Goal: Complete application form

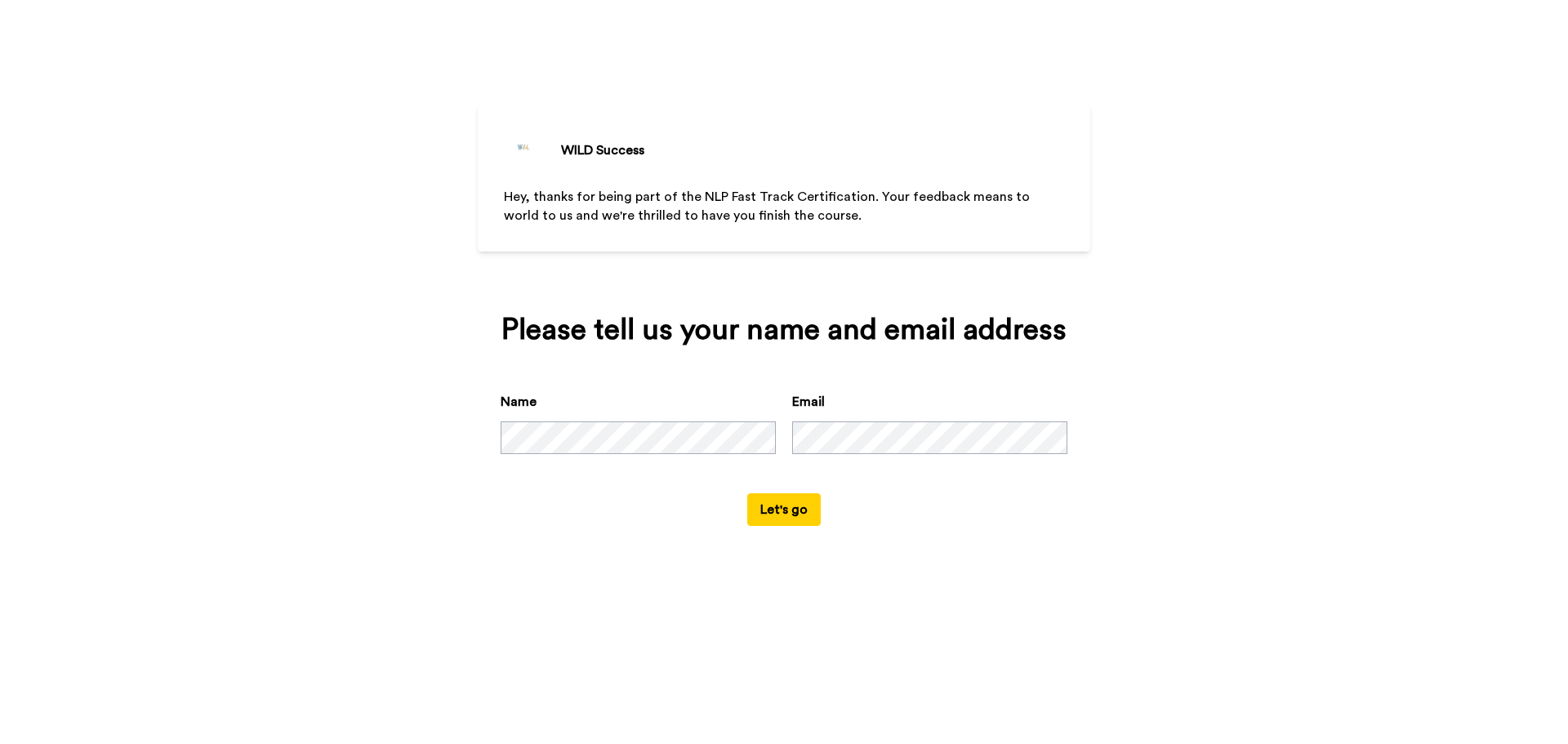
click at [747, 493] on button "Let's go" at bounding box center [783, 509] width 73 height 33
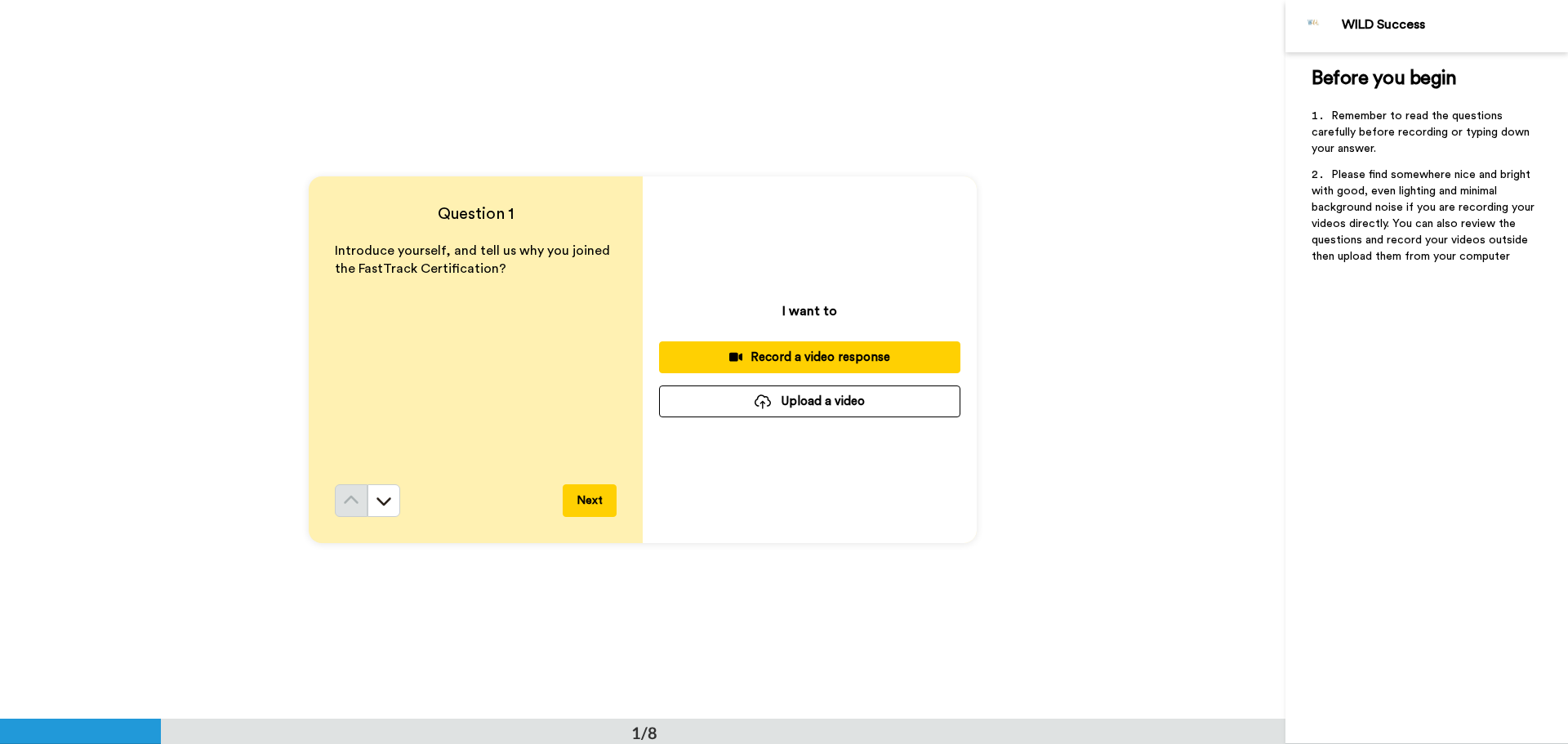
click at [578, 504] on button "Next" at bounding box center [590, 500] width 54 height 33
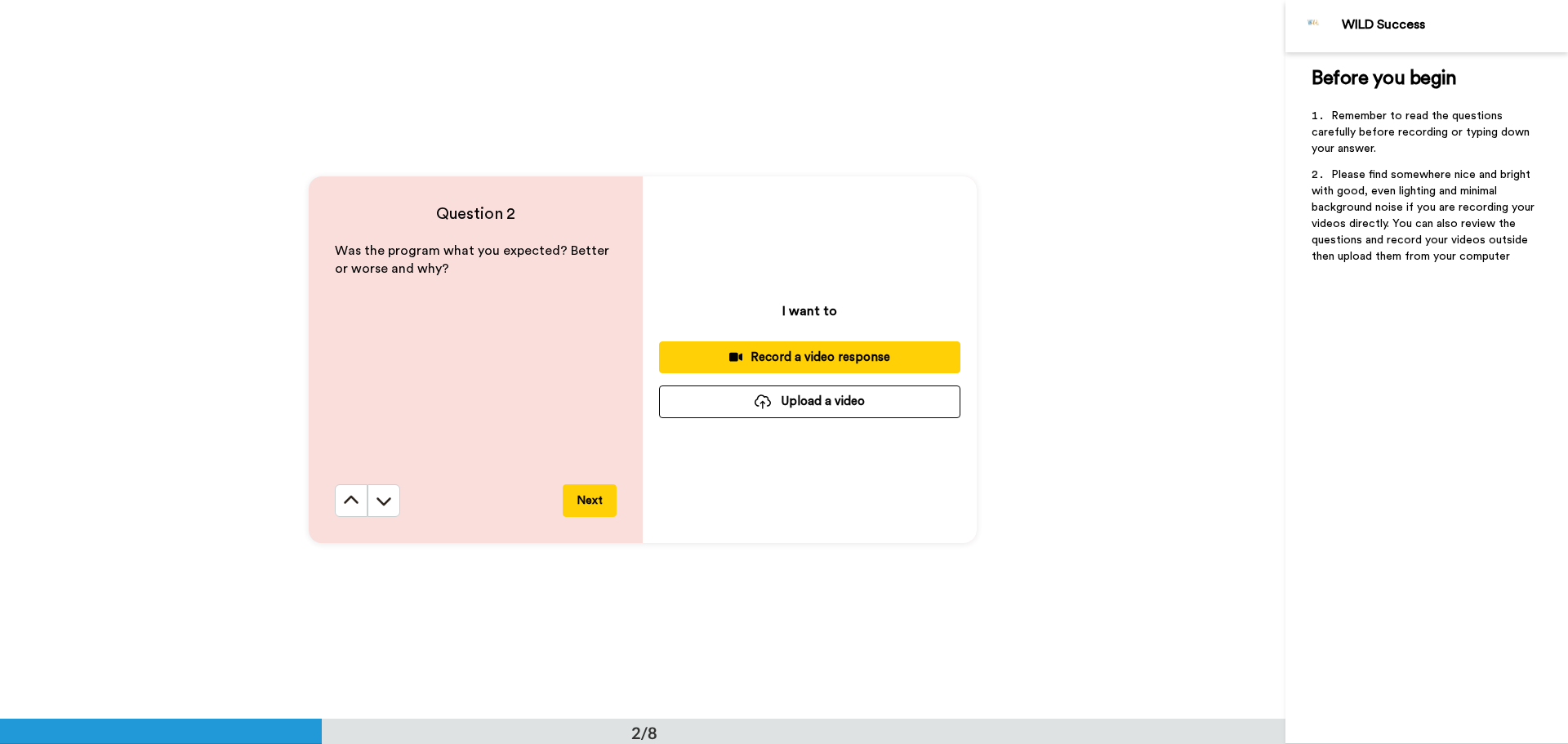
scroll to position [719, 0]
click at [349, 502] on icon at bounding box center [350, 499] width 16 height 16
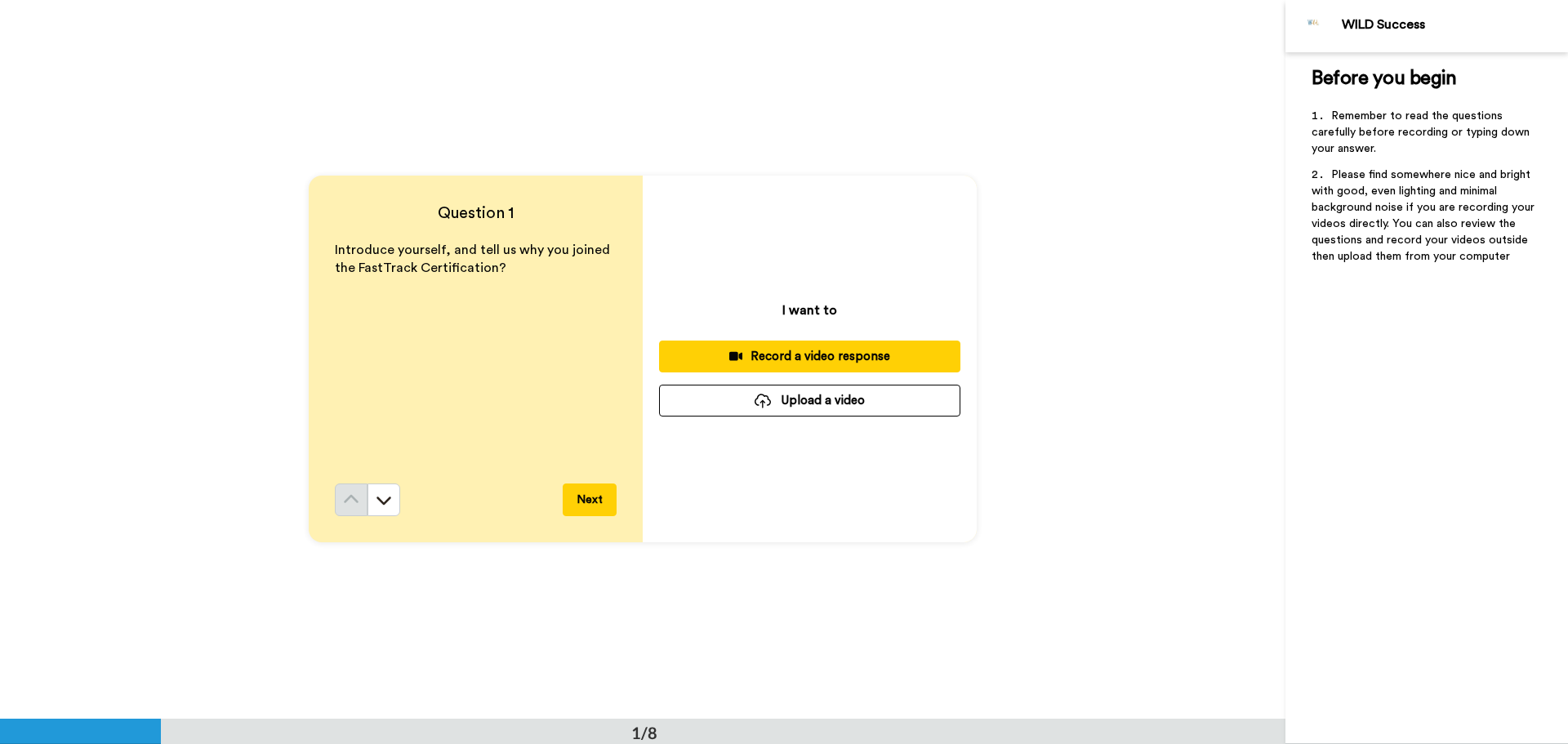
scroll to position [0, 0]
click at [873, 355] on div "Record a video response" at bounding box center [809, 357] width 275 height 17
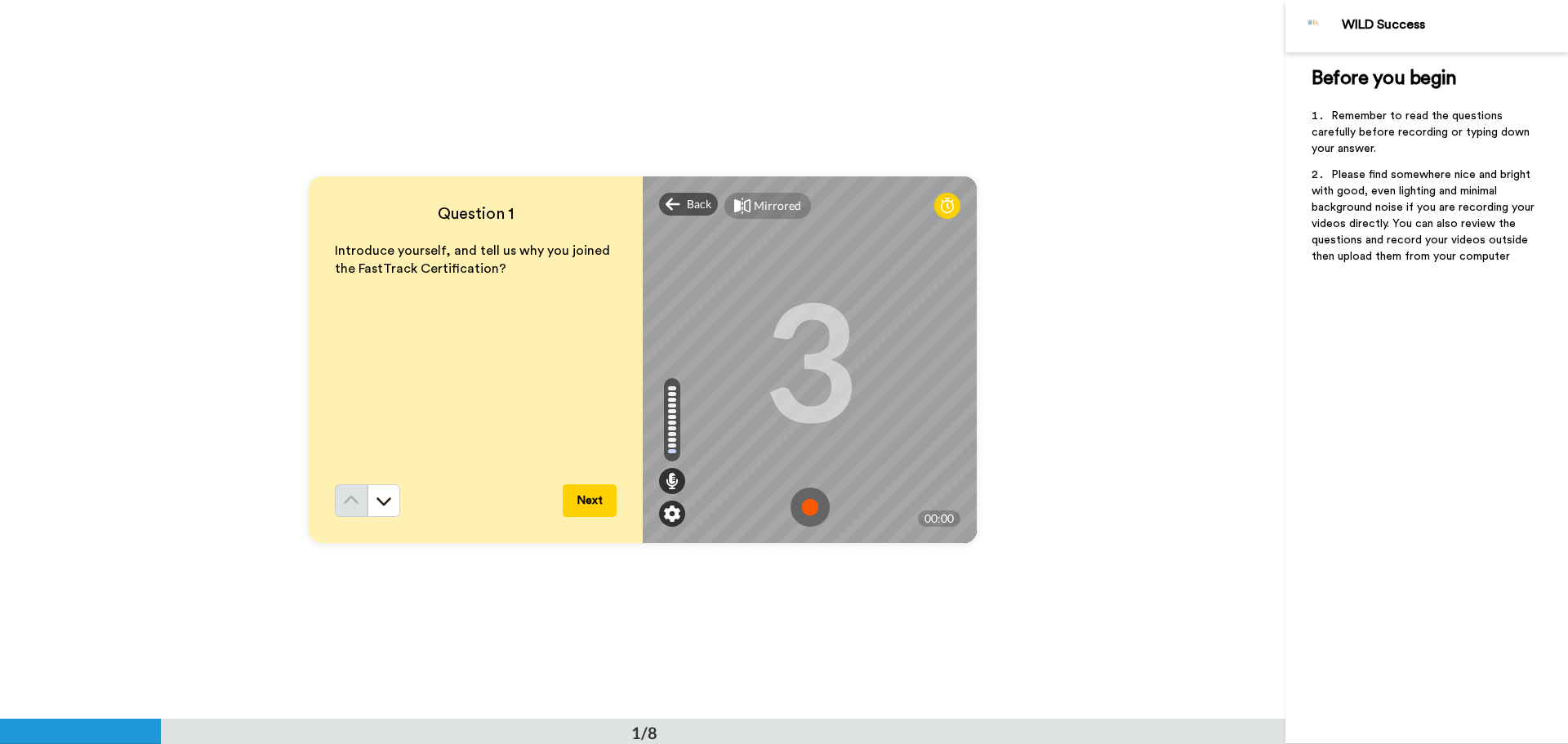
click at [665, 516] on img at bounding box center [672, 513] width 16 height 16
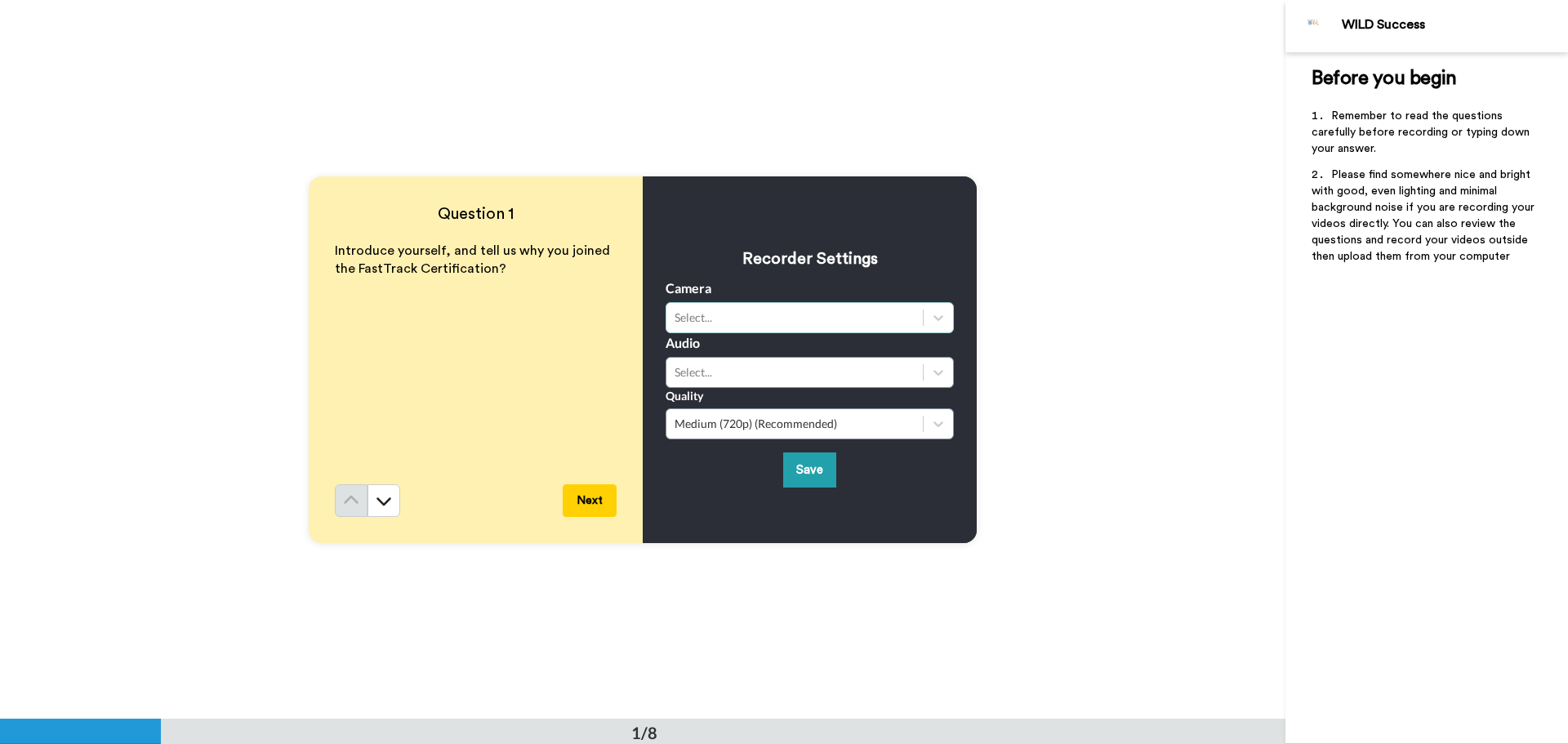
click at [808, 321] on div "Select..." at bounding box center [794, 317] width 240 height 16
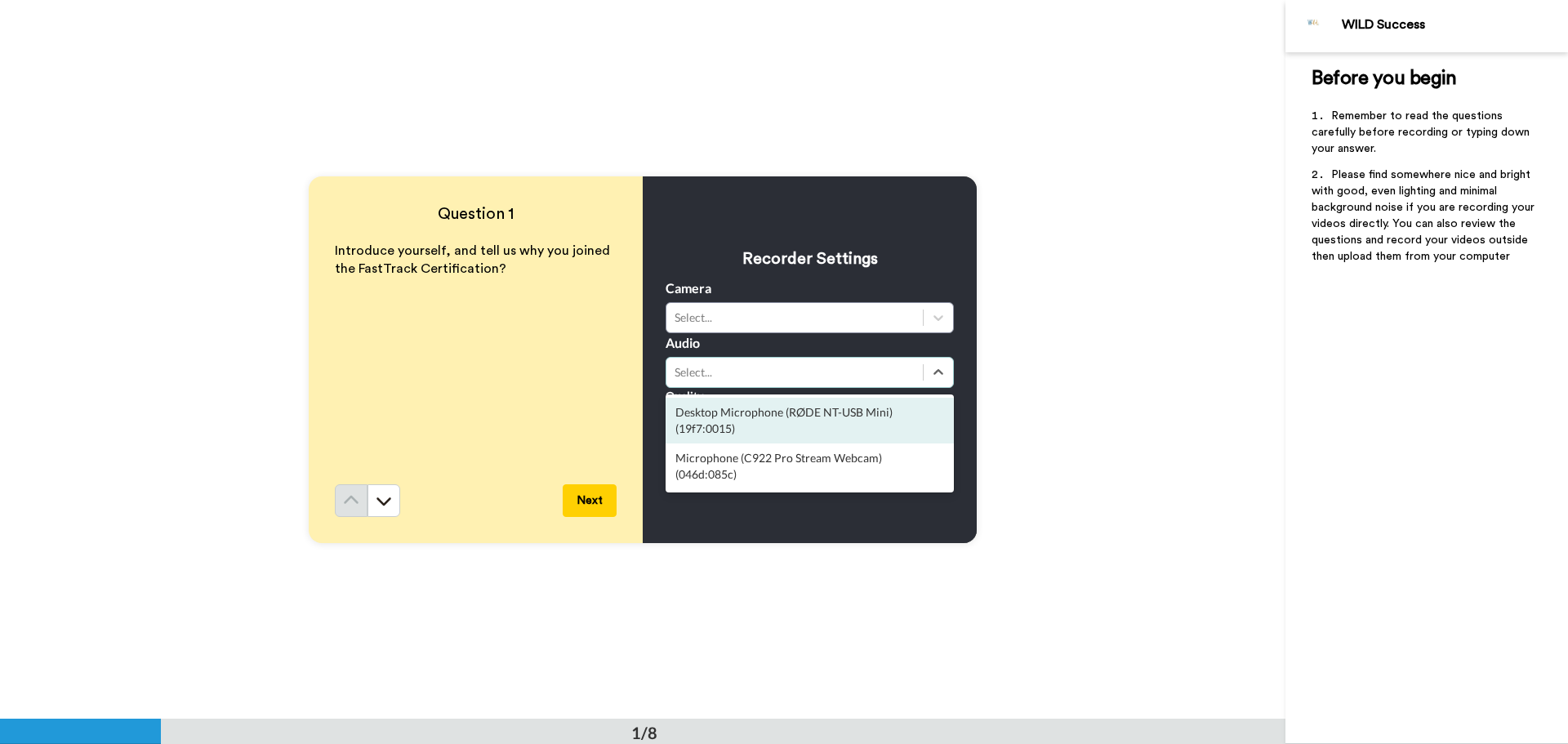
click at [795, 369] on div "Select..." at bounding box center [794, 372] width 240 height 16
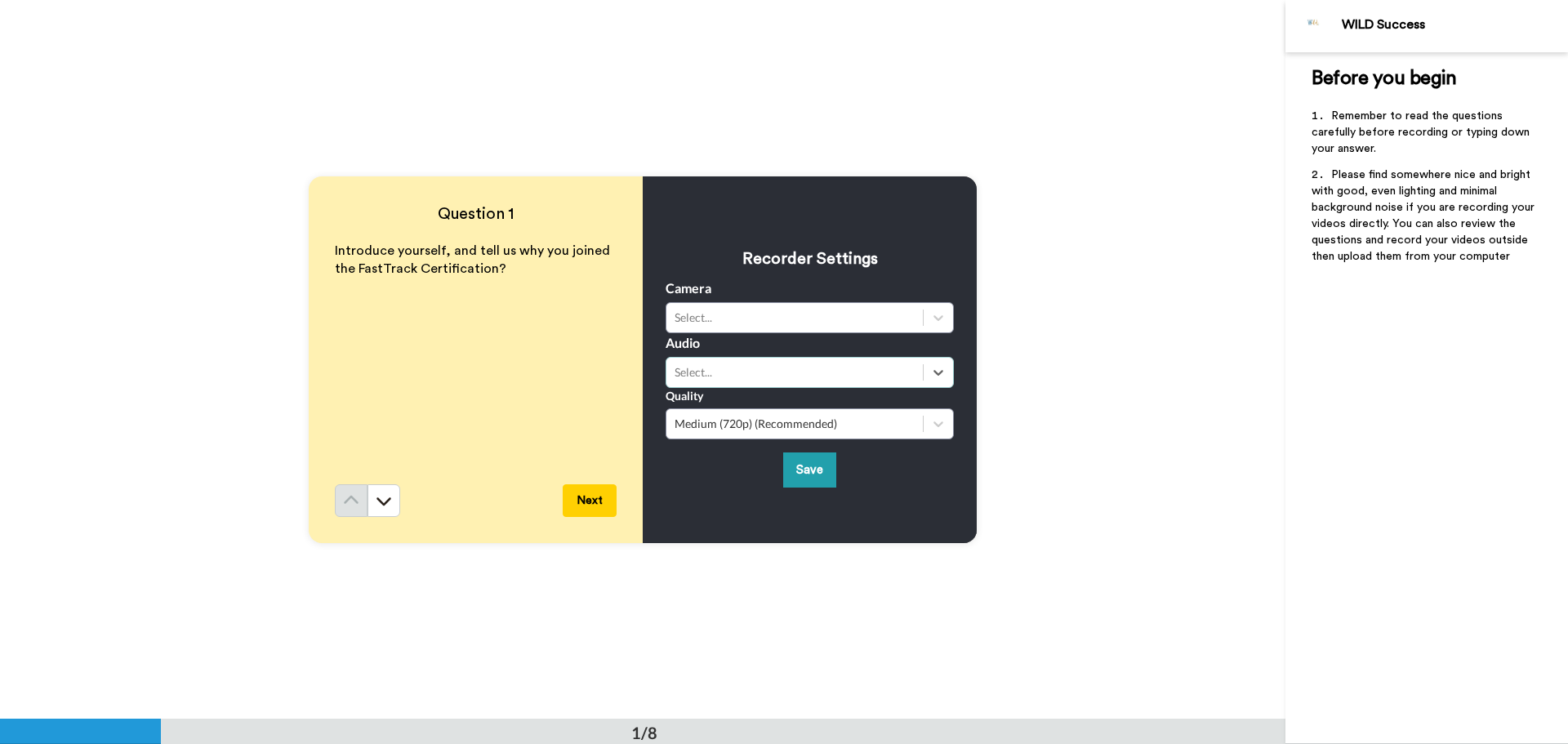
click at [795, 369] on div "Select..." at bounding box center [794, 372] width 240 height 16
click at [795, 424] on div "Medium (720p) (Recommended)" at bounding box center [794, 423] width 240 height 16
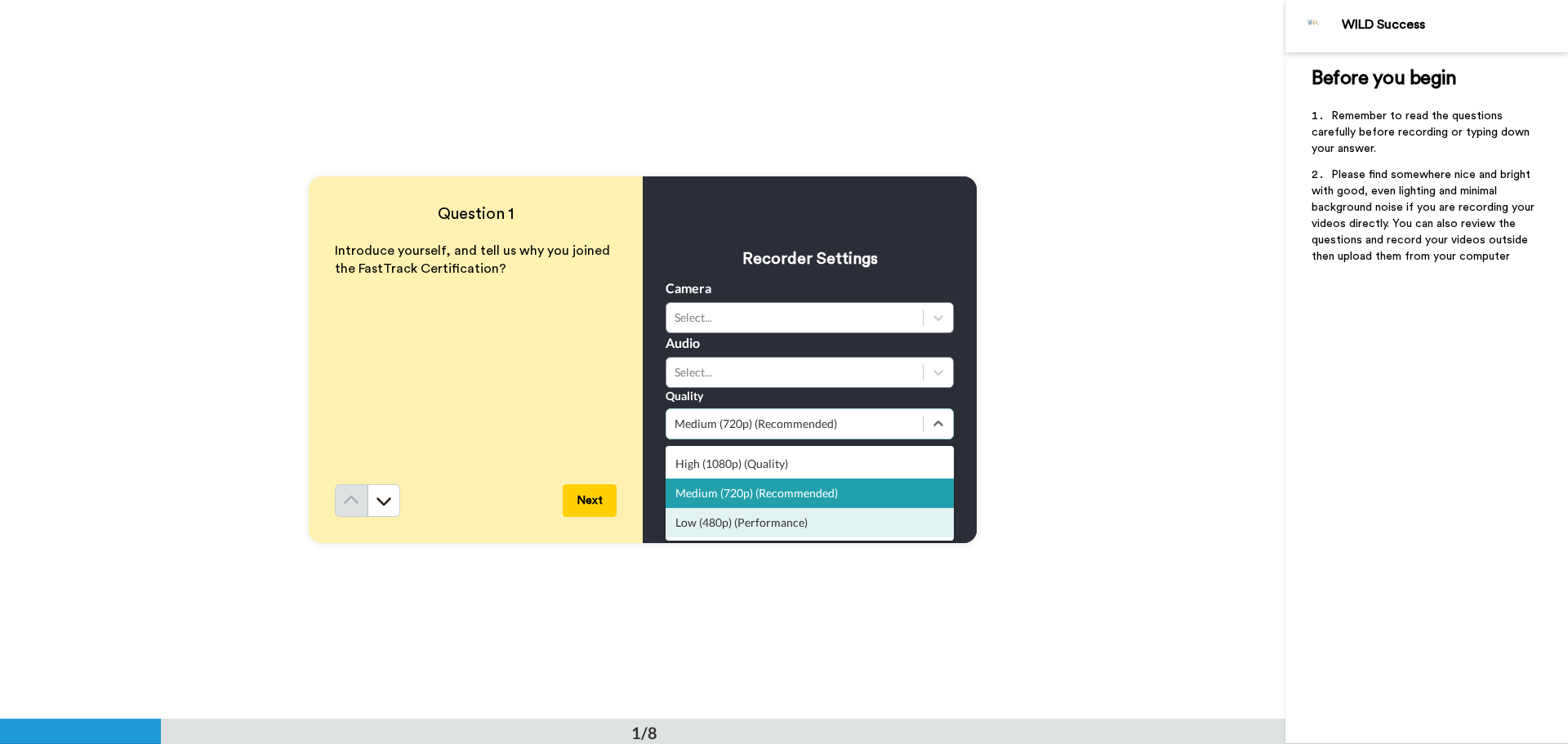
click at [785, 536] on div "Low (480p) (Performance)" at bounding box center [810, 522] width 289 height 30
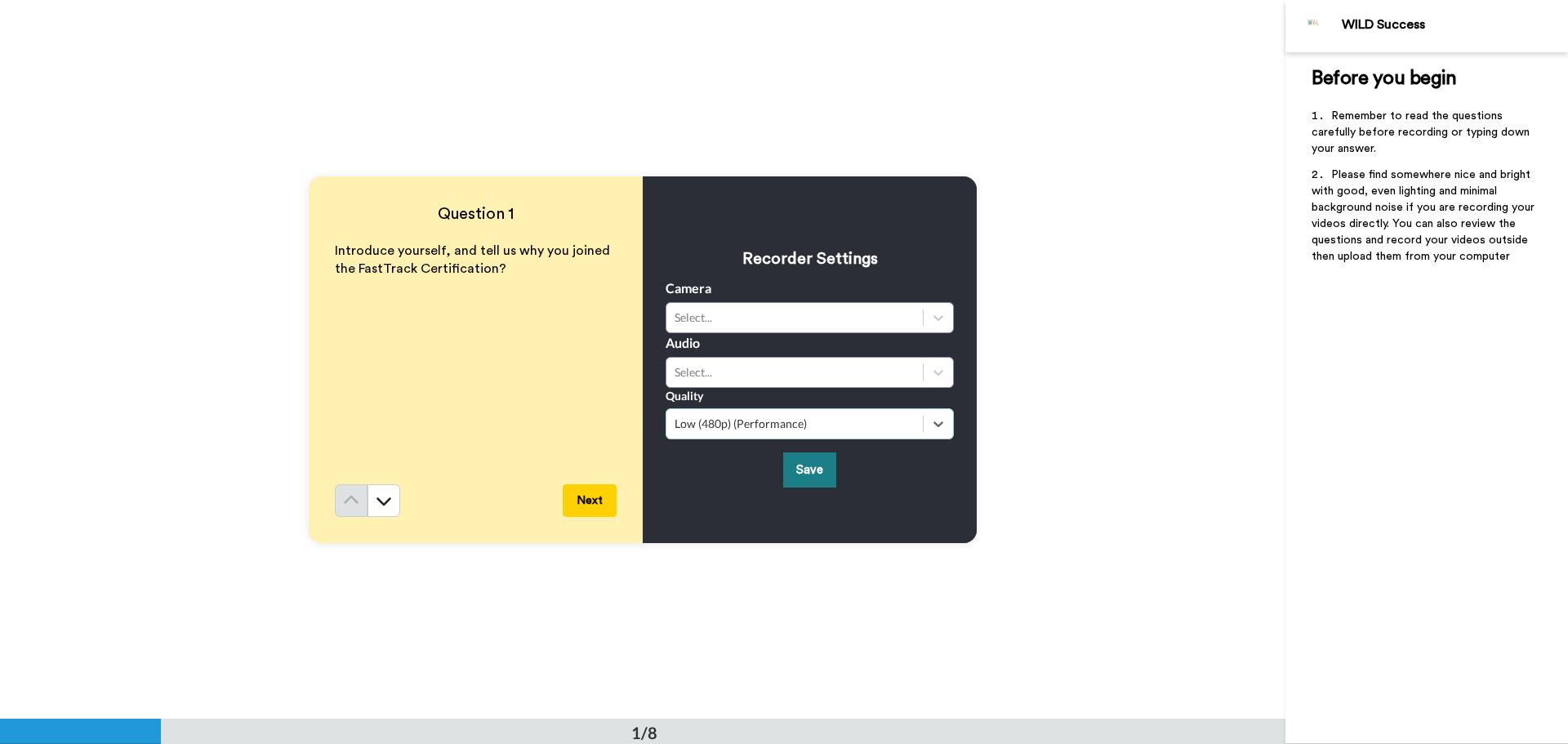
click at [808, 472] on button "Save" at bounding box center [809, 470] width 53 height 35
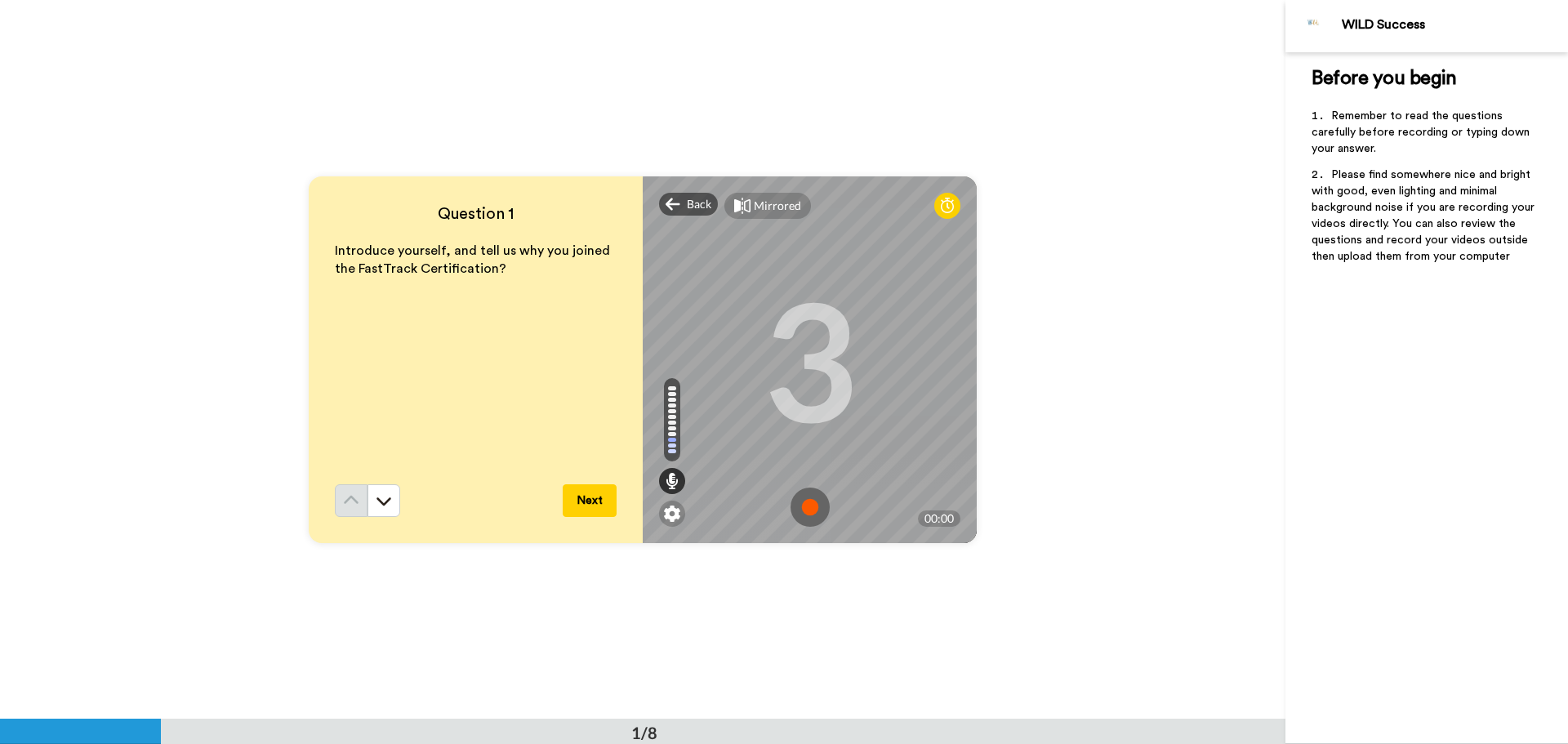
click at [800, 500] on img at bounding box center [810, 507] width 39 height 39
click at [803, 515] on img at bounding box center [810, 507] width 39 height 39
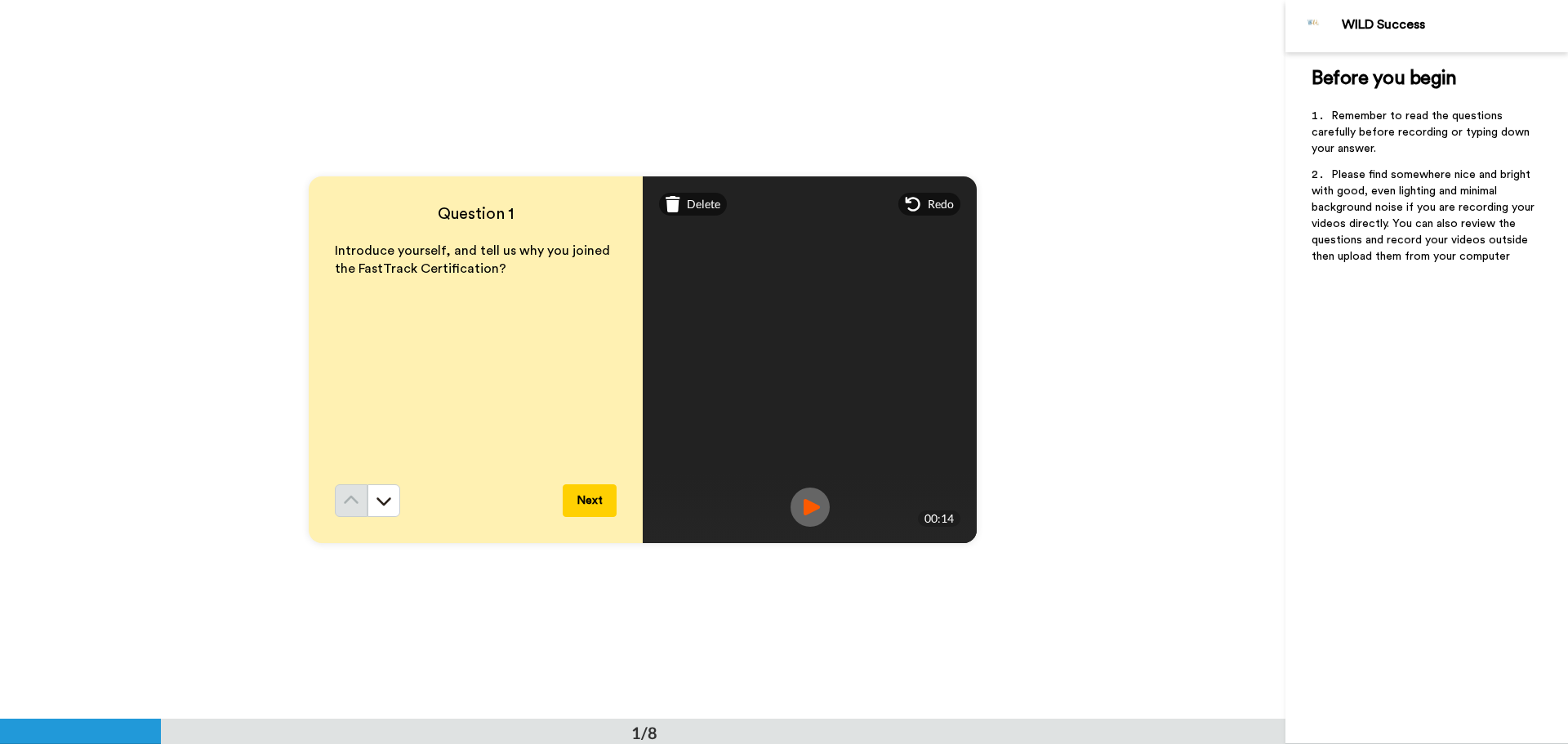
click at [816, 499] on img at bounding box center [810, 507] width 39 height 39
click at [803, 509] on img at bounding box center [810, 507] width 39 height 39
click at [603, 507] on button "Next" at bounding box center [590, 500] width 54 height 33
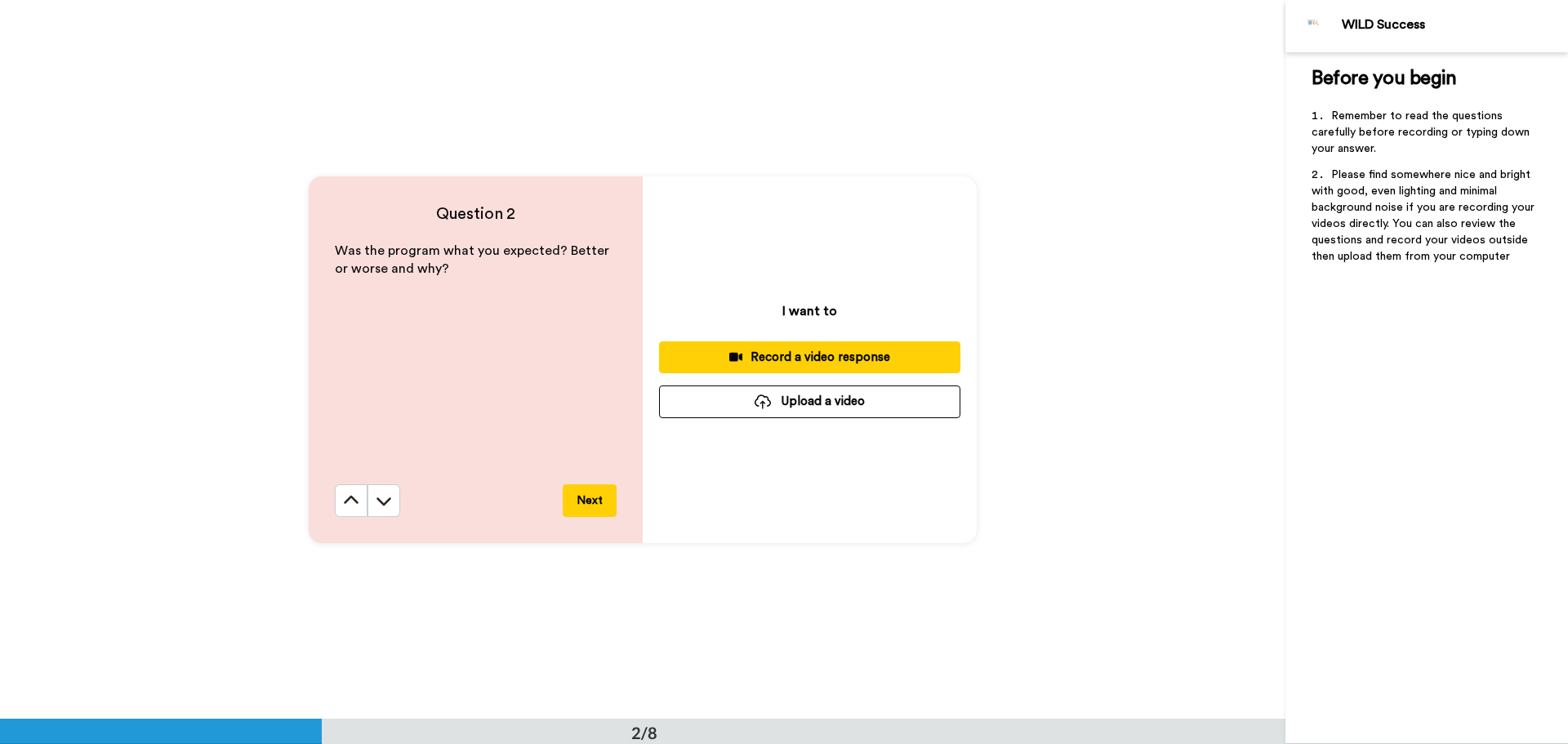
scroll to position [719, 0]
click at [842, 364] on div "Record a video response" at bounding box center [809, 356] width 275 height 17
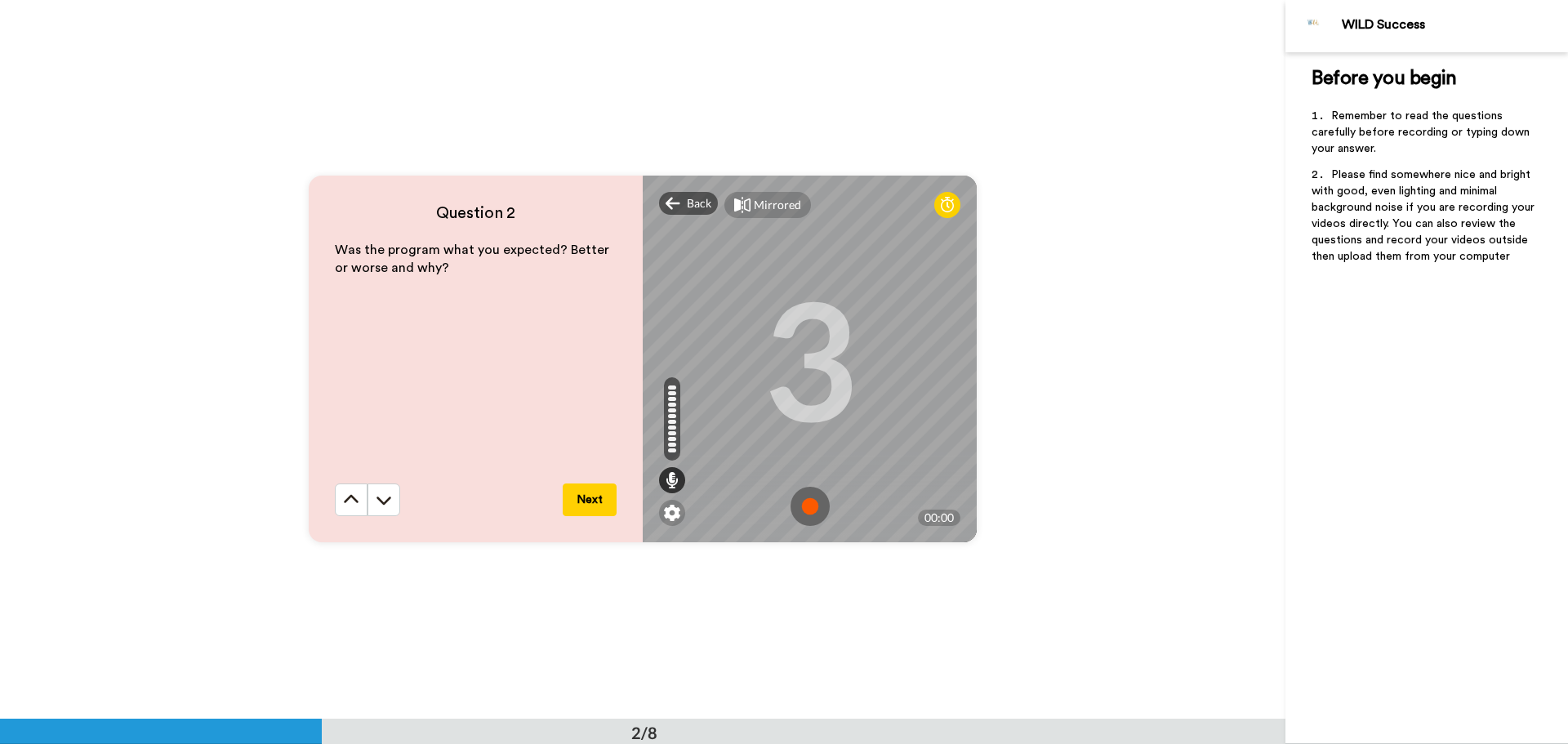
click at [804, 499] on img at bounding box center [810, 506] width 39 height 39
click at [804, 504] on img at bounding box center [810, 506] width 39 height 39
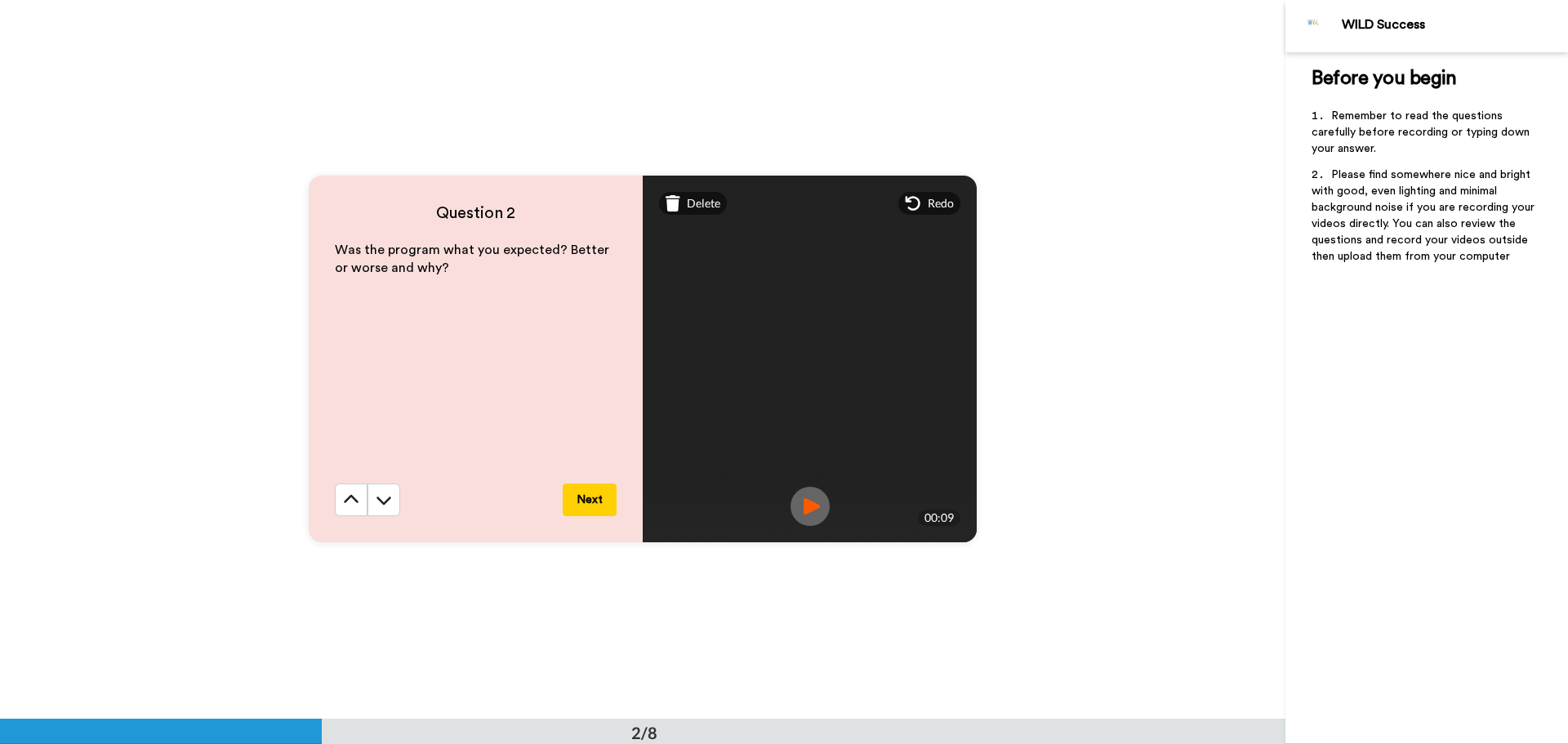
click at [603, 507] on button "Next" at bounding box center [590, 499] width 54 height 33
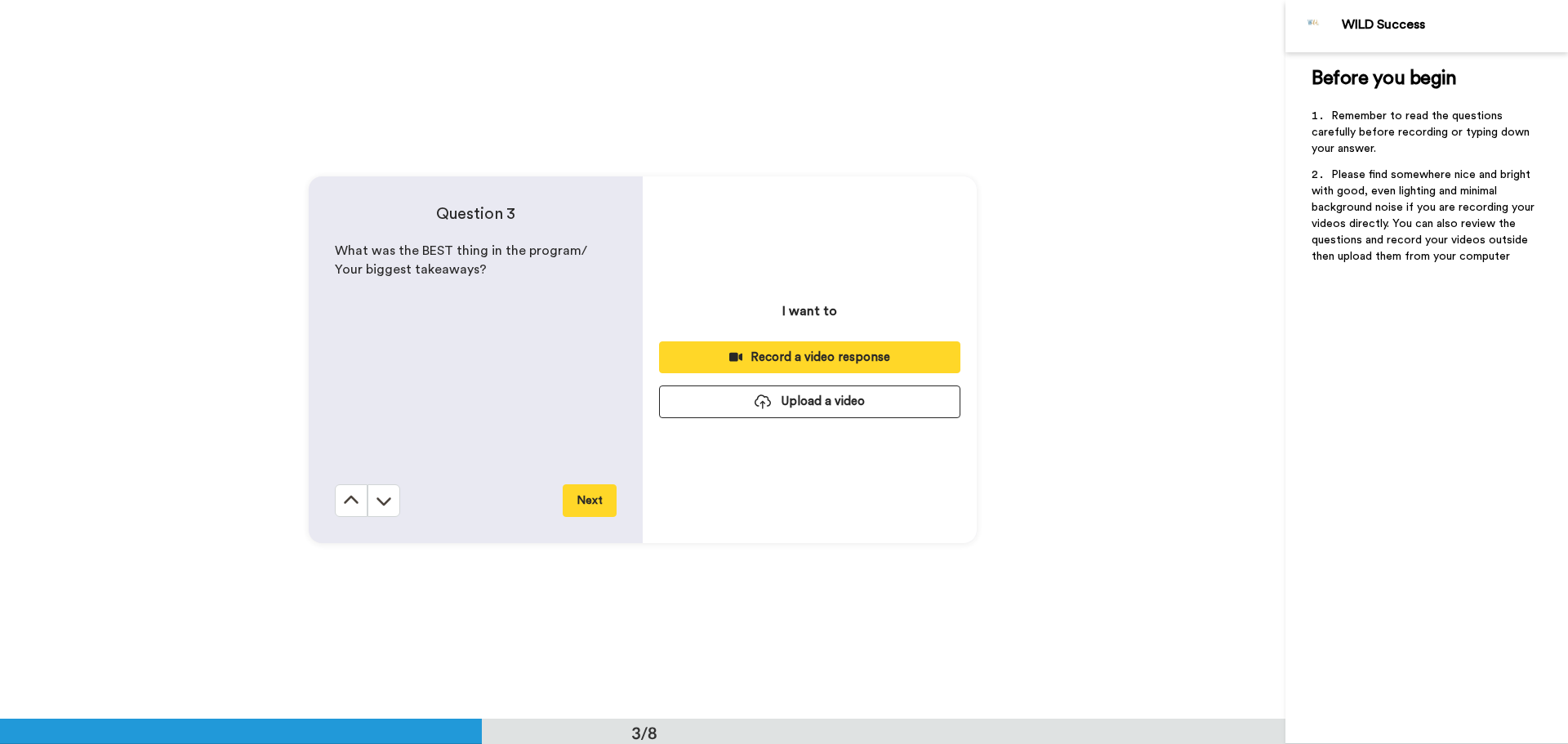
scroll to position [1437, 0]
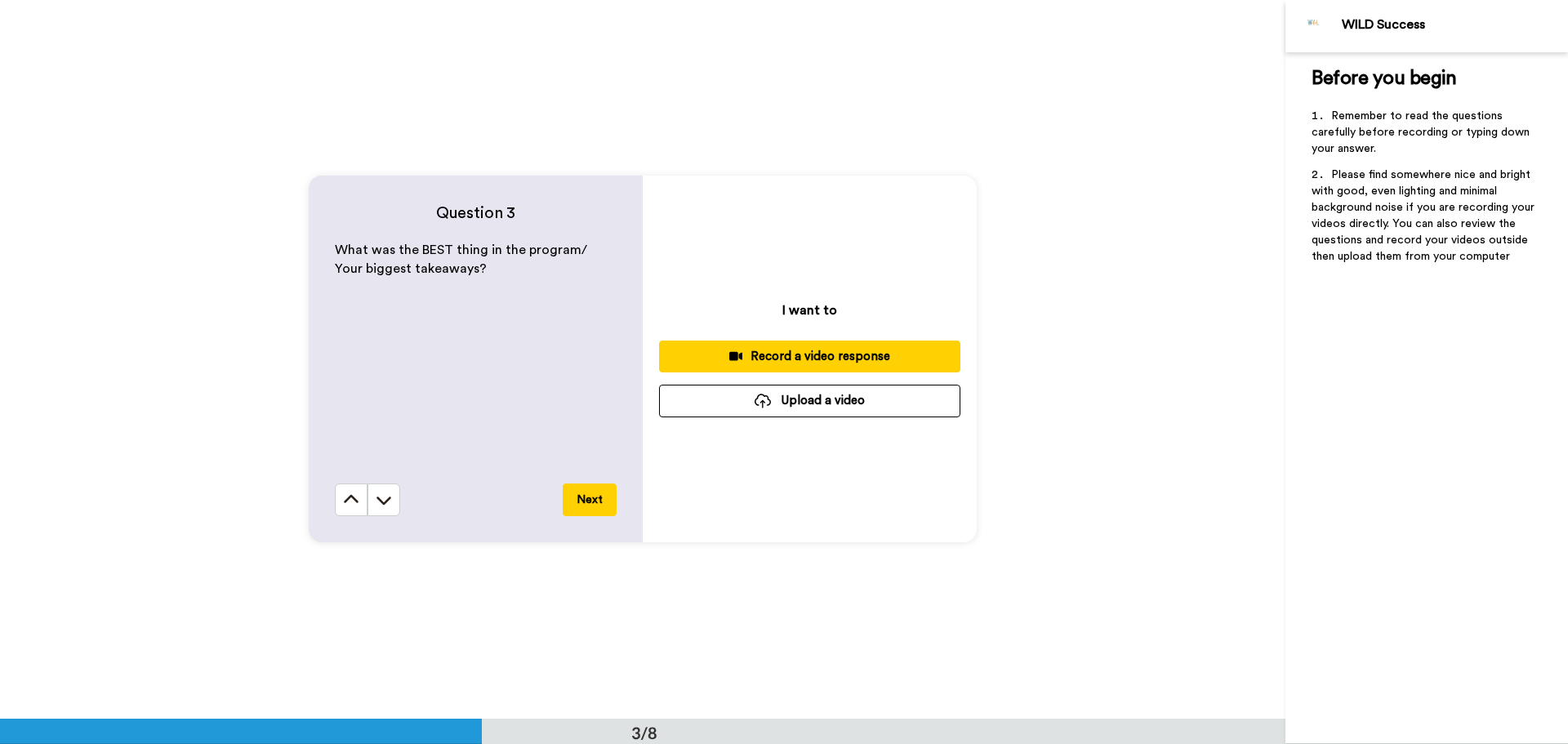
click at [825, 356] on div "Record a video response" at bounding box center [809, 356] width 275 height 17
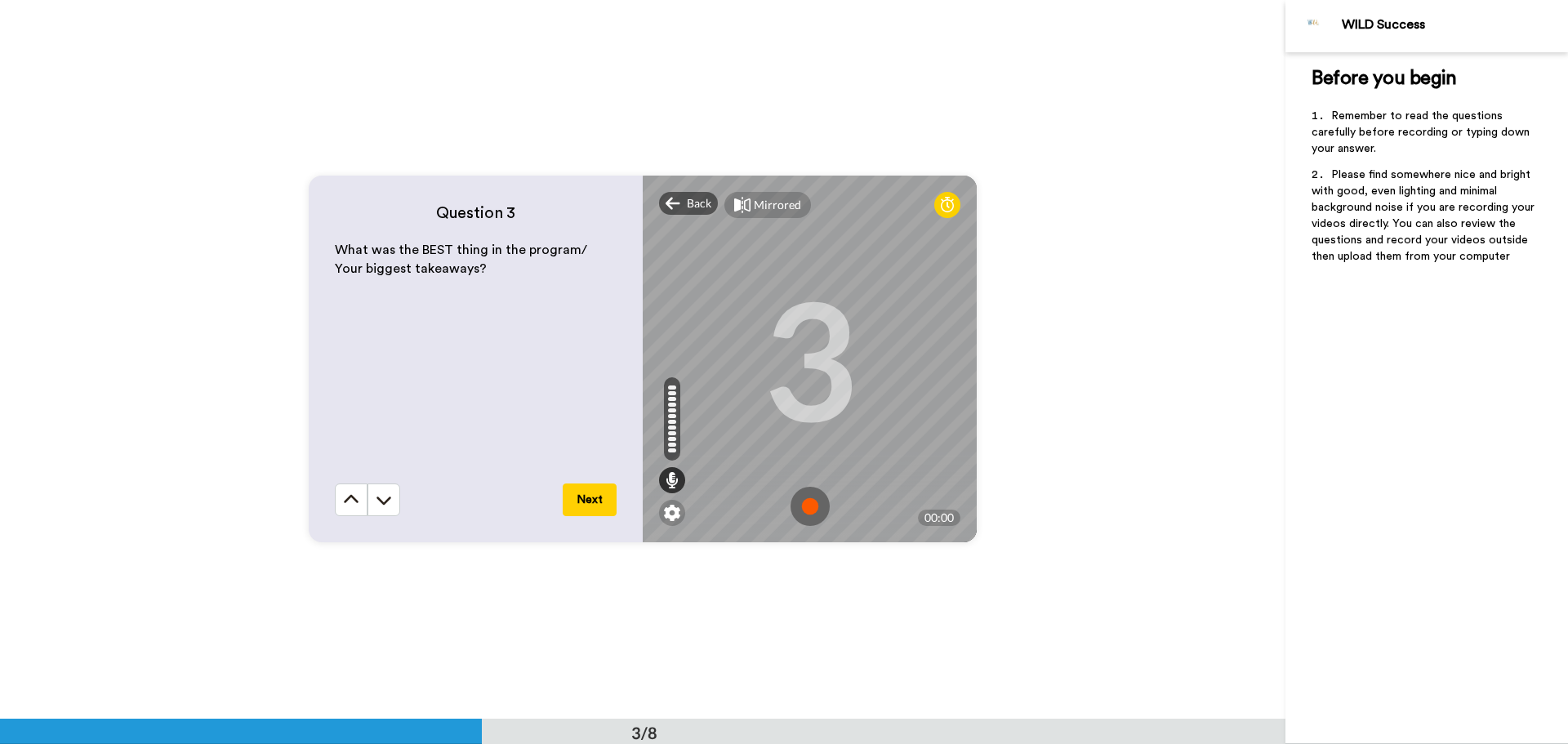
click at [810, 509] on img at bounding box center [810, 506] width 39 height 39
click at [802, 509] on img at bounding box center [810, 506] width 39 height 39
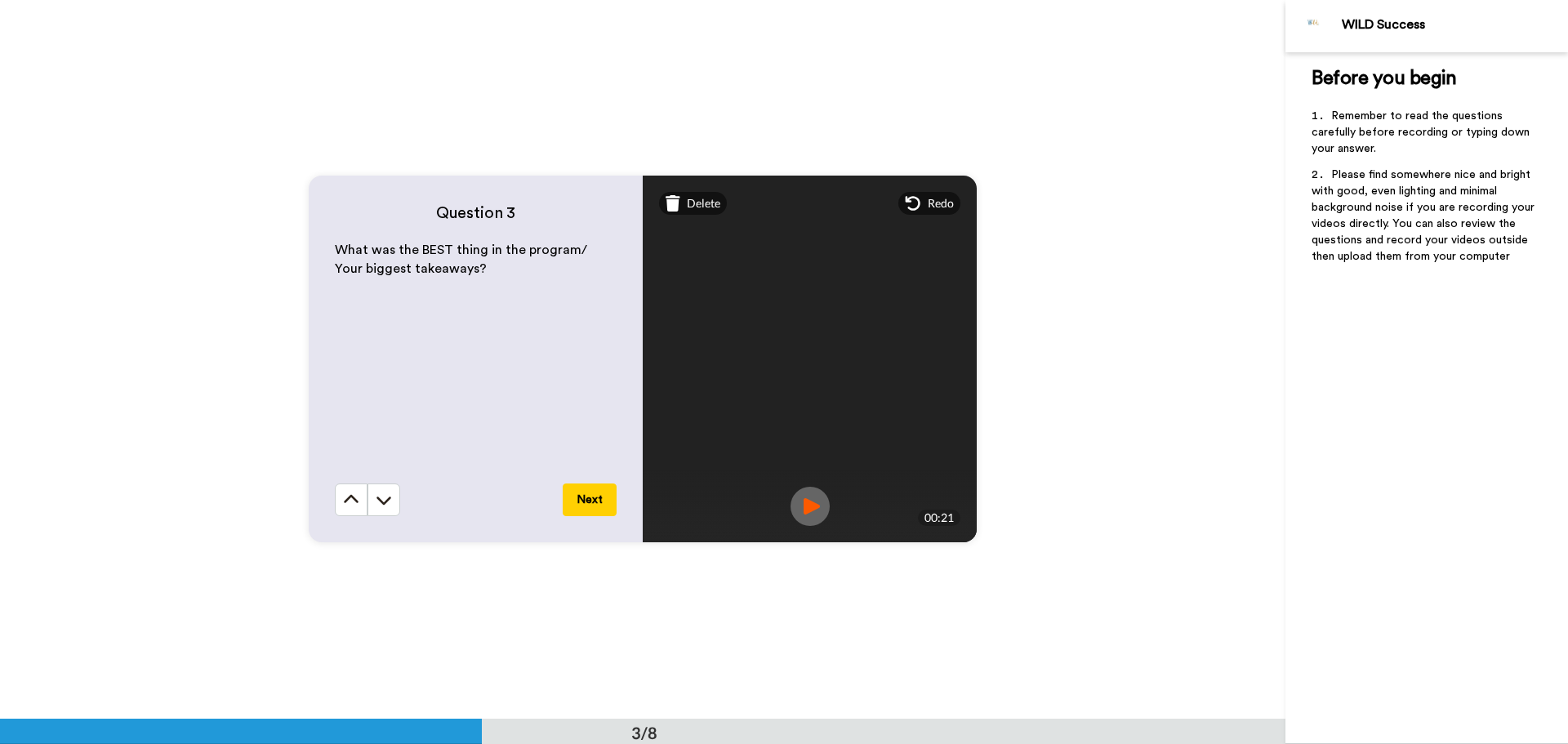
click at [594, 503] on button "Next" at bounding box center [590, 499] width 54 height 33
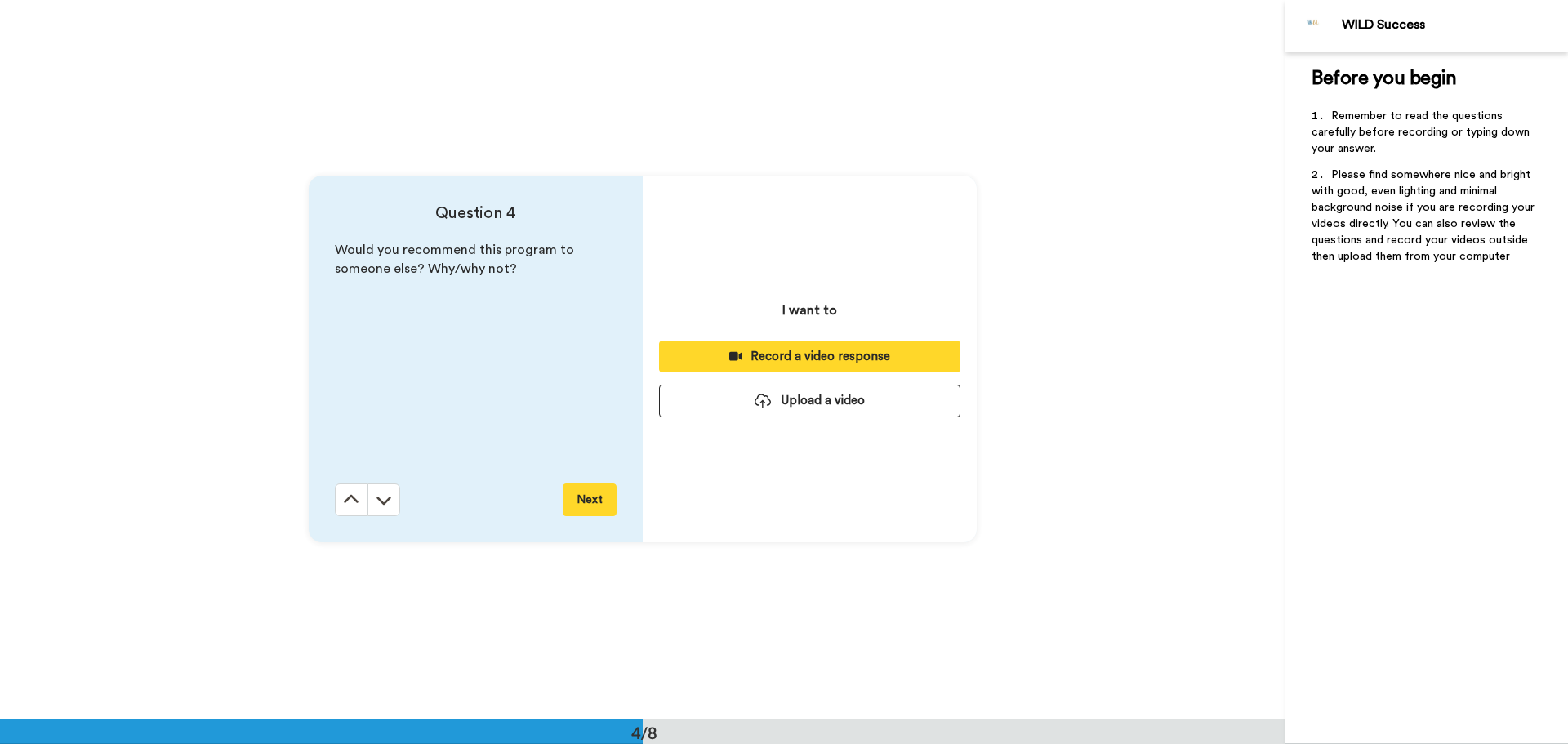
scroll to position [2156, 0]
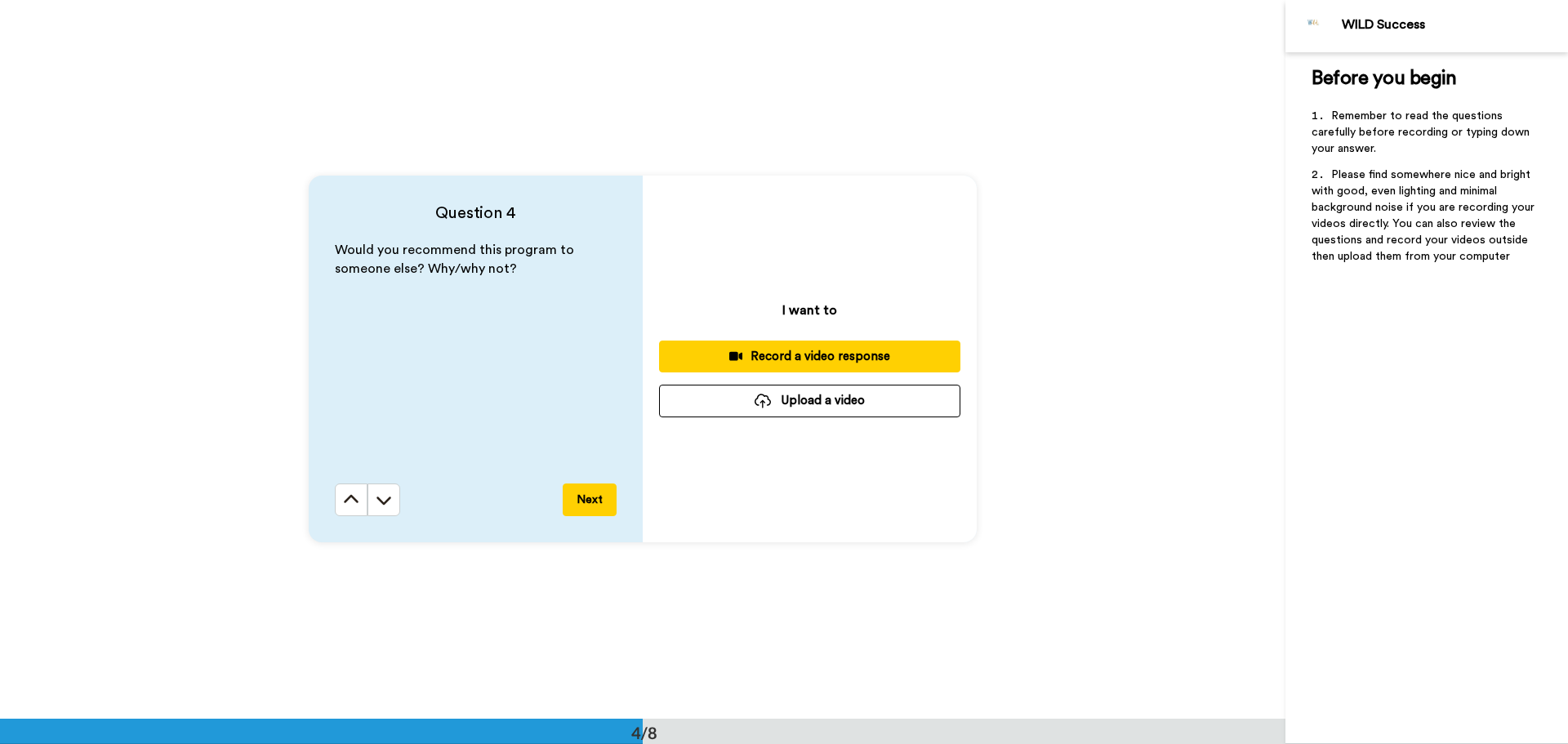
click at [814, 366] on button "Record a video response" at bounding box center [809, 357] width 301 height 32
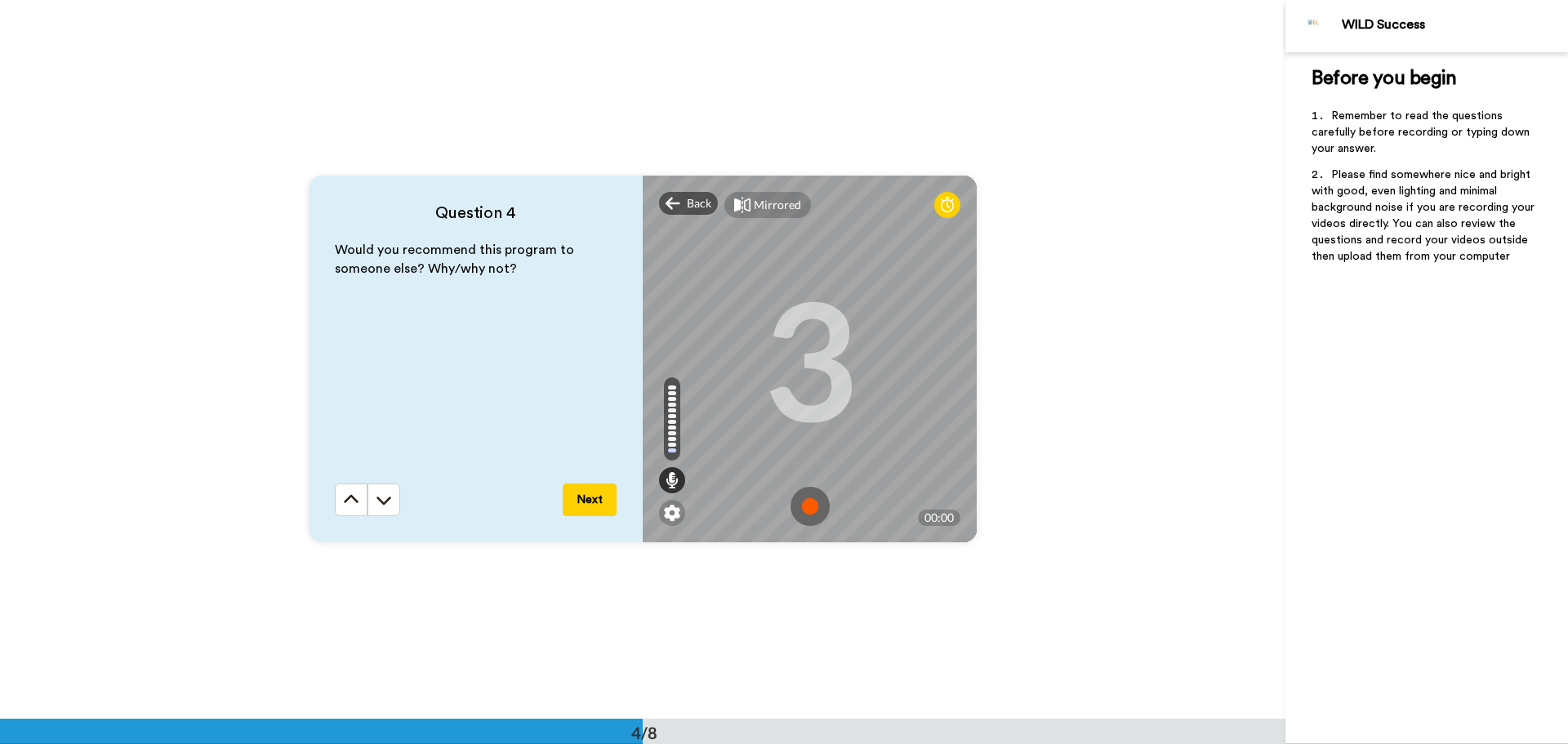
click at [809, 509] on img at bounding box center [810, 506] width 39 height 39
click at [798, 507] on img at bounding box center [810, 506] width 39 height 39
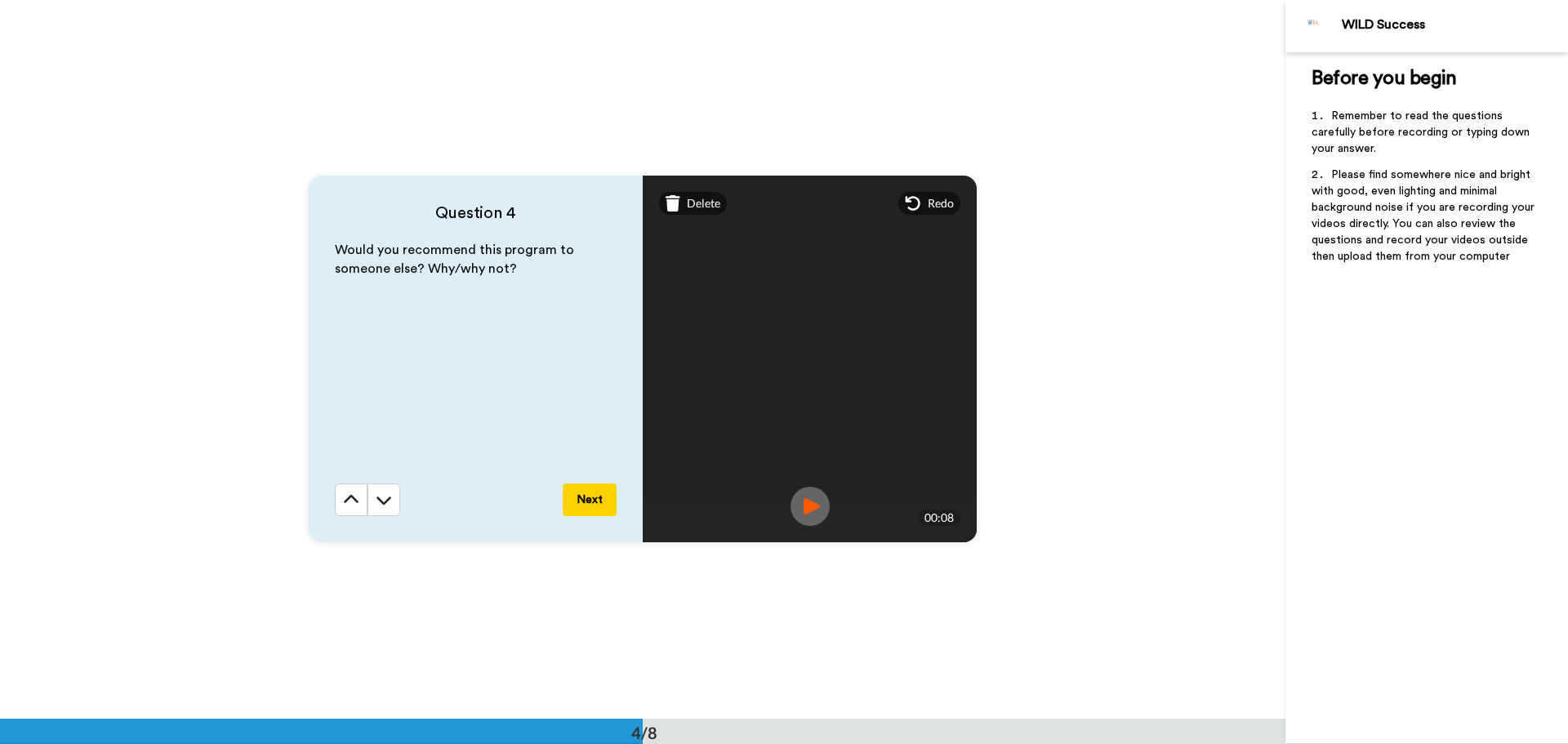
click at [600, 497] on button "Next" at bounding box center [590, 499] width 54 height 33
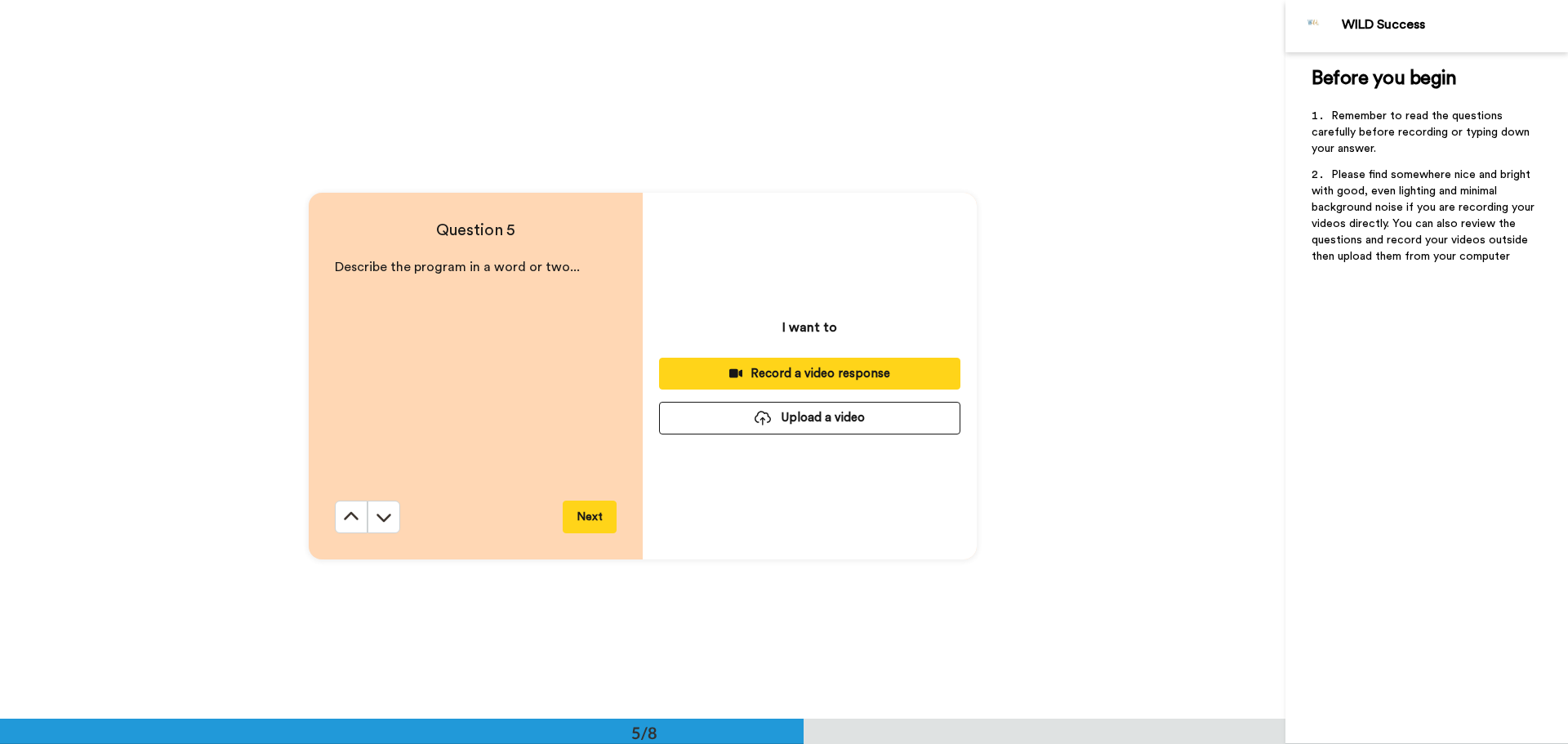
scroll to position [2874, 0]
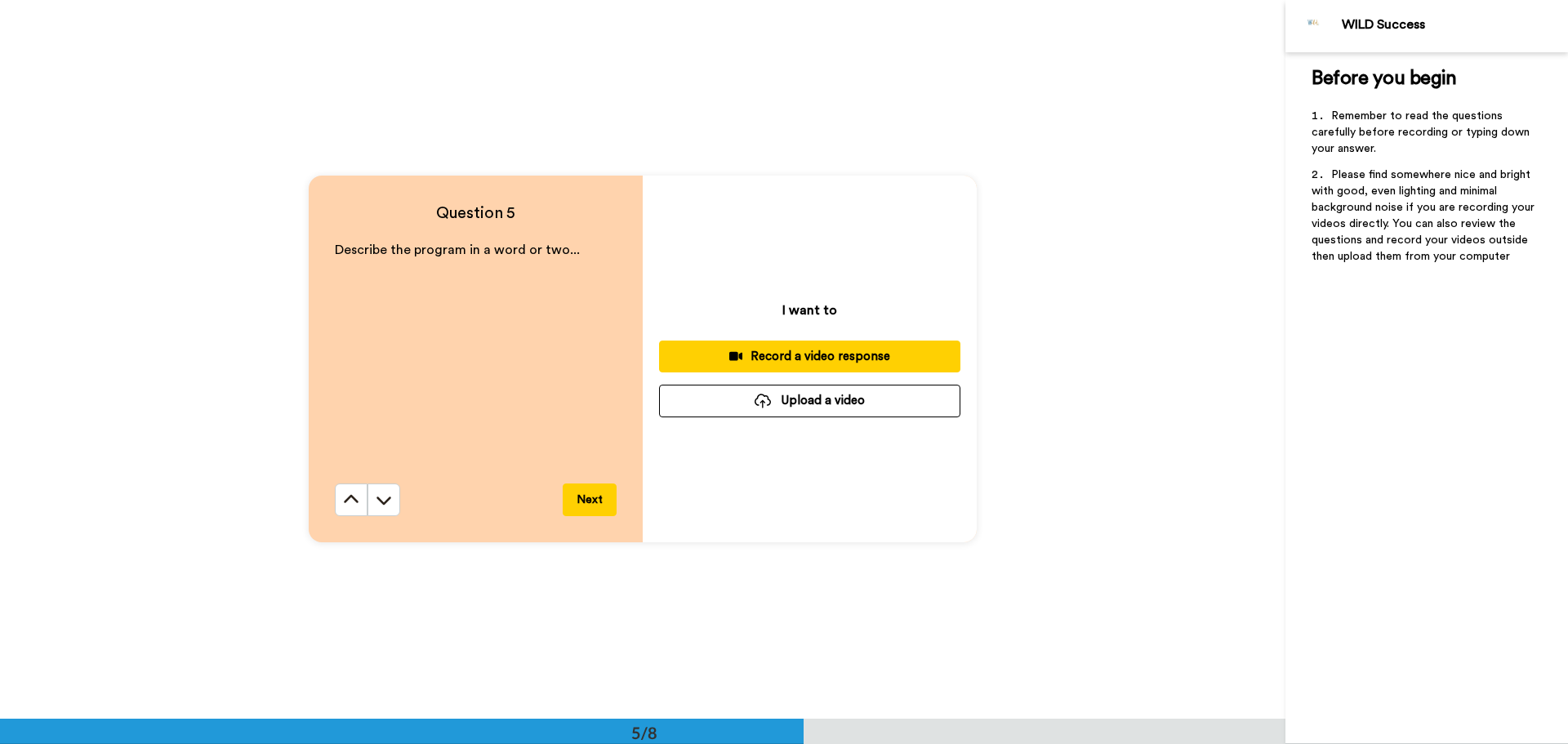
click at [827, 366] on button "Record a video response" at bounding box center [809, 357] width 301 height 32
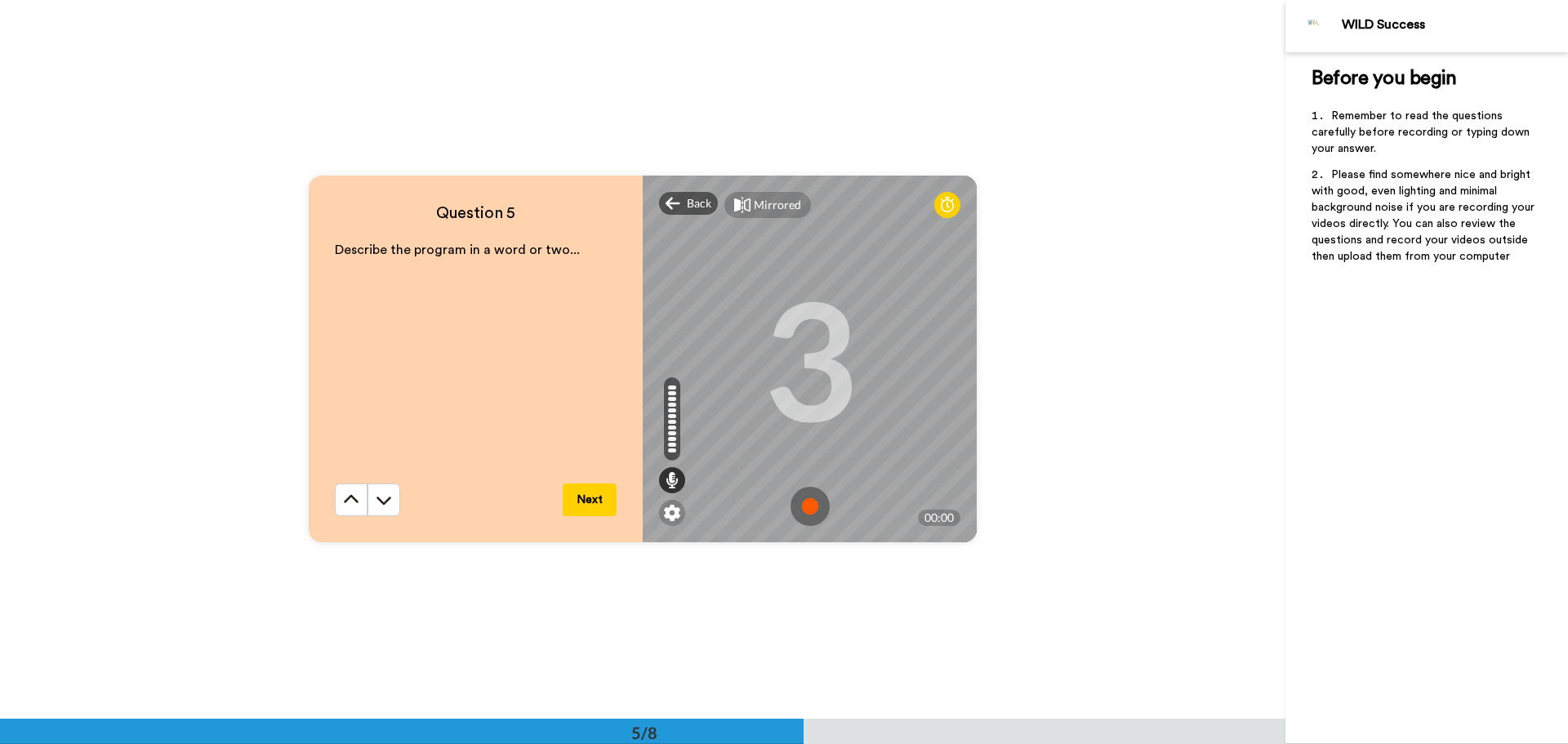
click at [798, 507] on img at bounding box center [810, 506] width 39 height 39
click at [816, 516] on img at bounding box center [810, 506] width 39 height 39
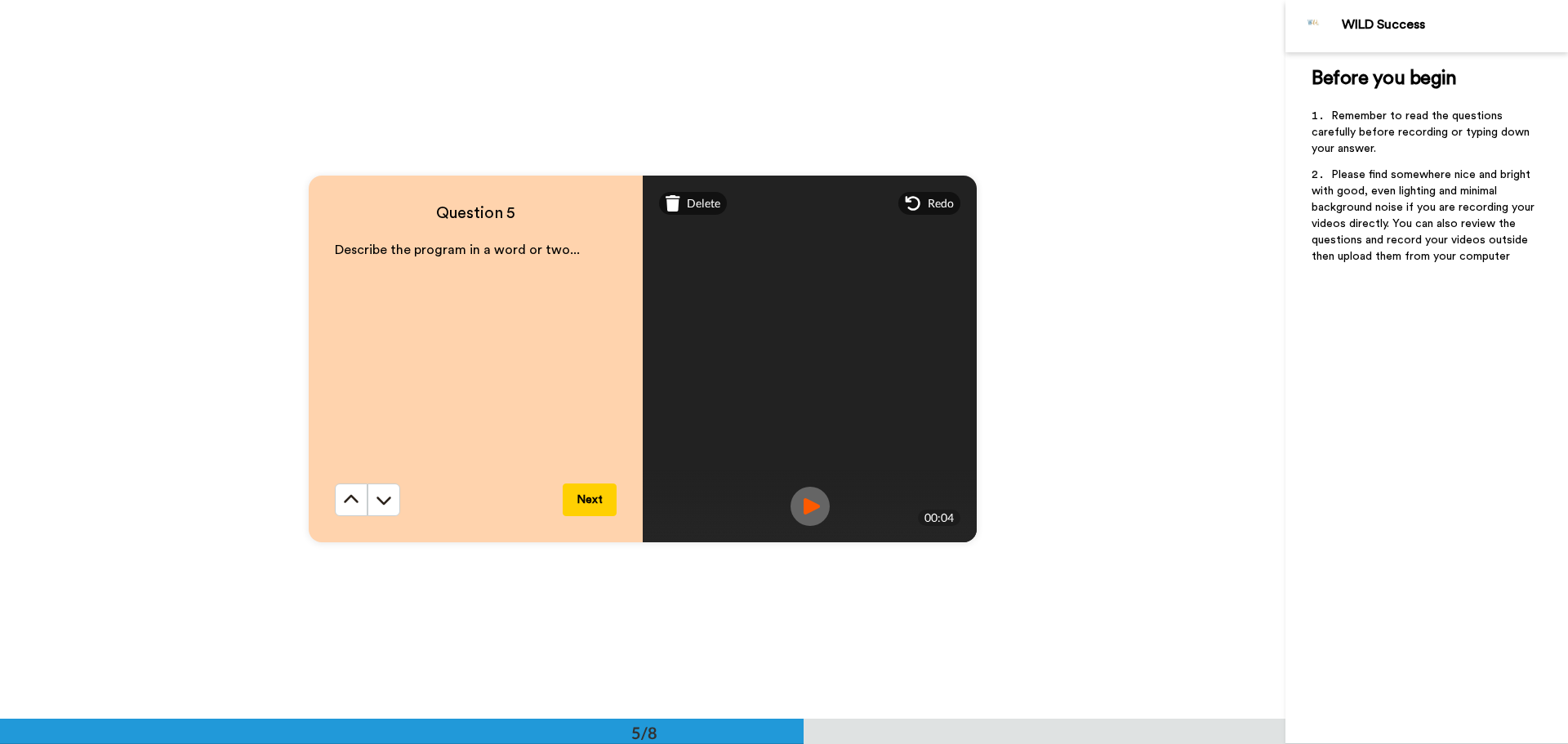
click at [596, 493] on button "Next" at bounding box center [590, 499] width 54 height 33
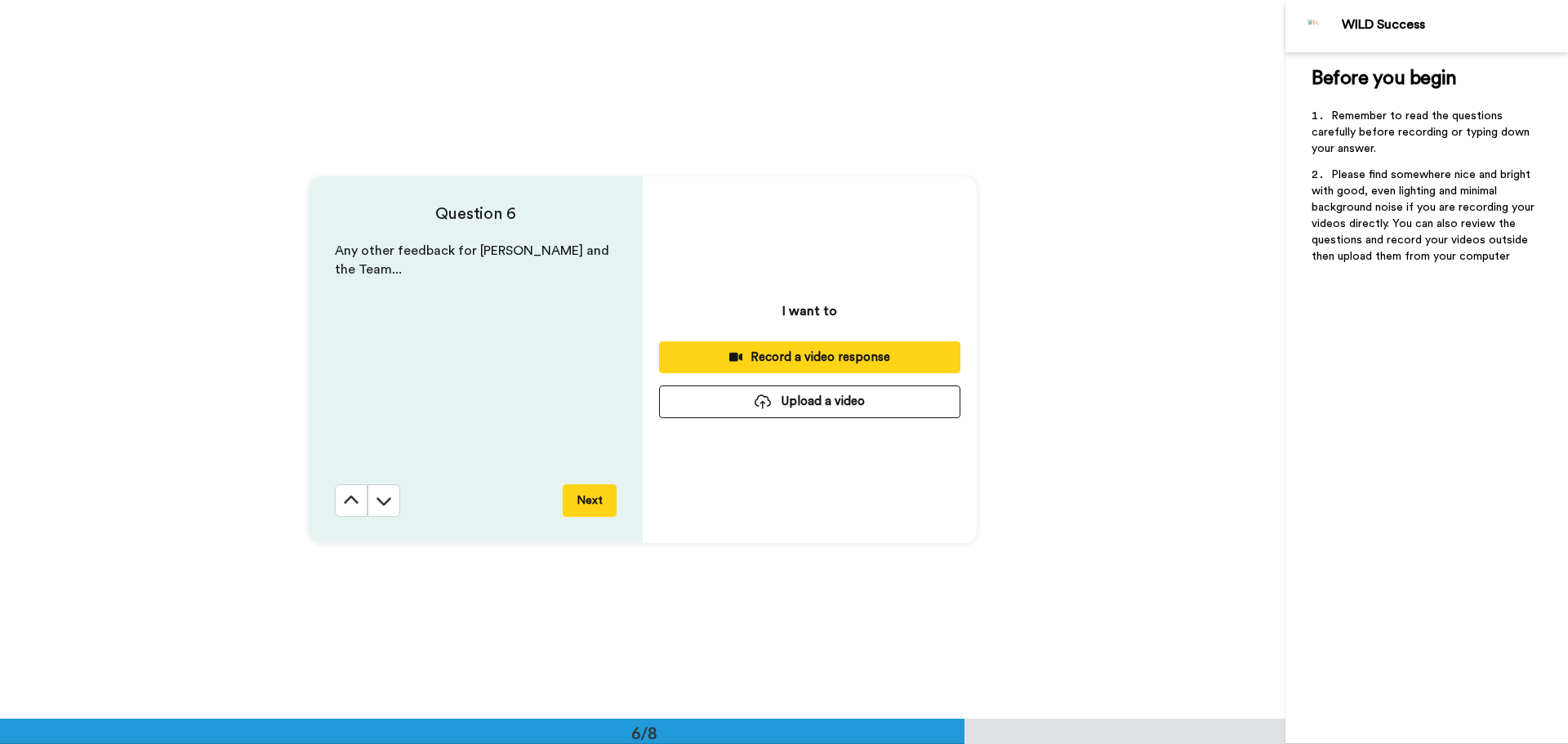
scroll to position [3593, 0]
click at [795, 365] on div "Record a video response" at bounding box center [809, 356] width 275 height 17
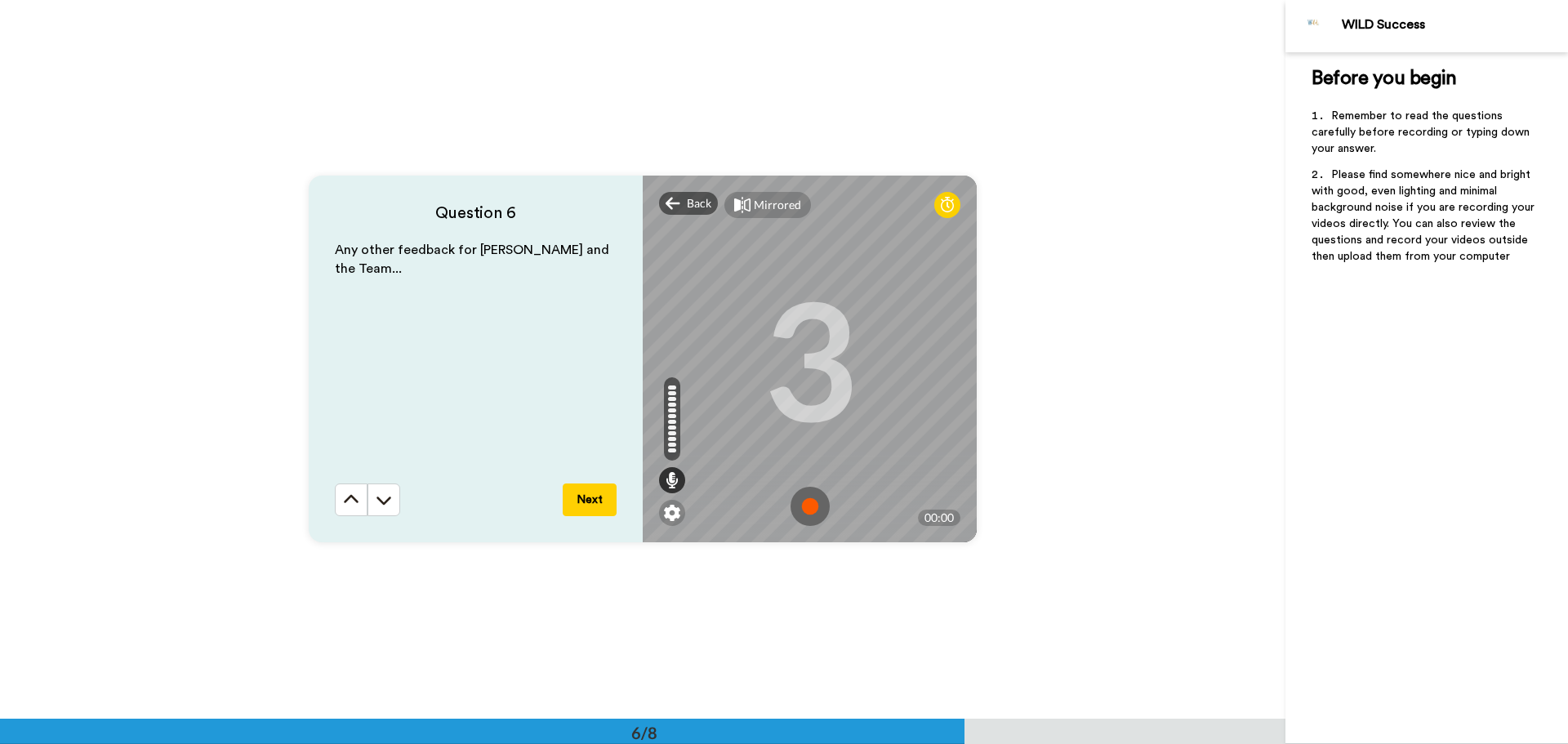
click at [801, 509] on img at bounding box center [810, 506] width 39 height 39
click at [796, 499] on img at bounding box center [810, 506] width 39 height 39
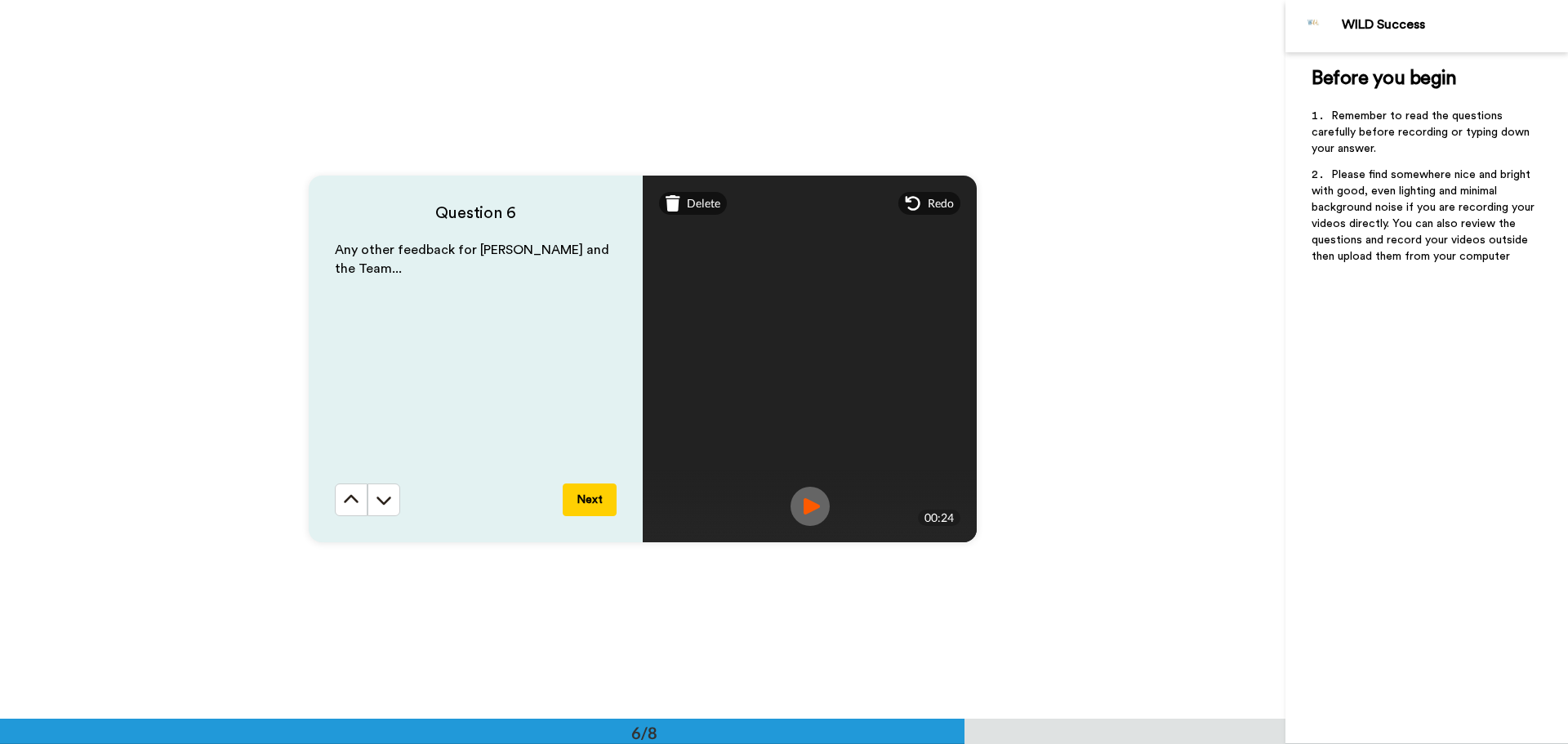
click at [584, 483] on button "Next" at bounding box center [590, 499] width 54 height 33
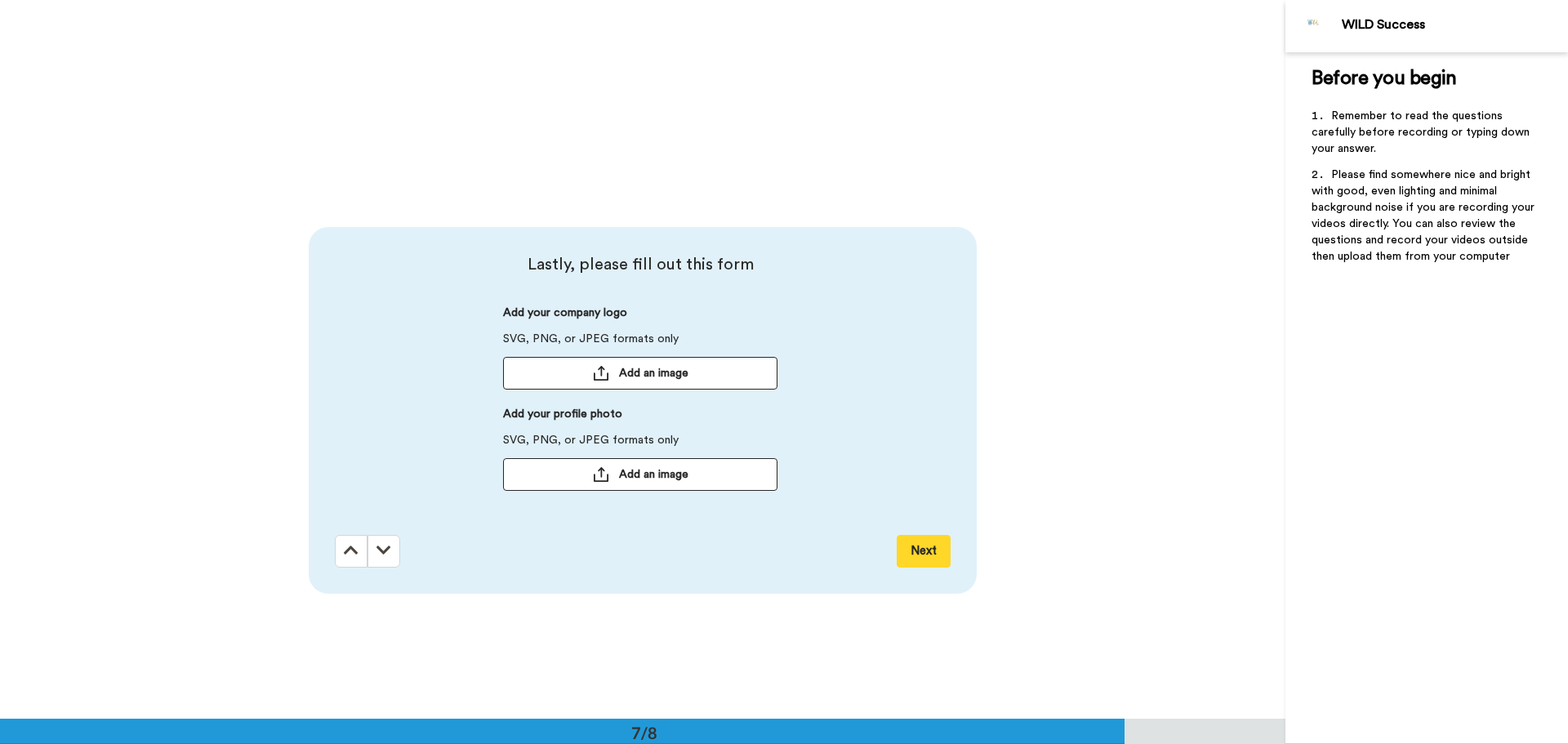
scroll to position [4310, 0]
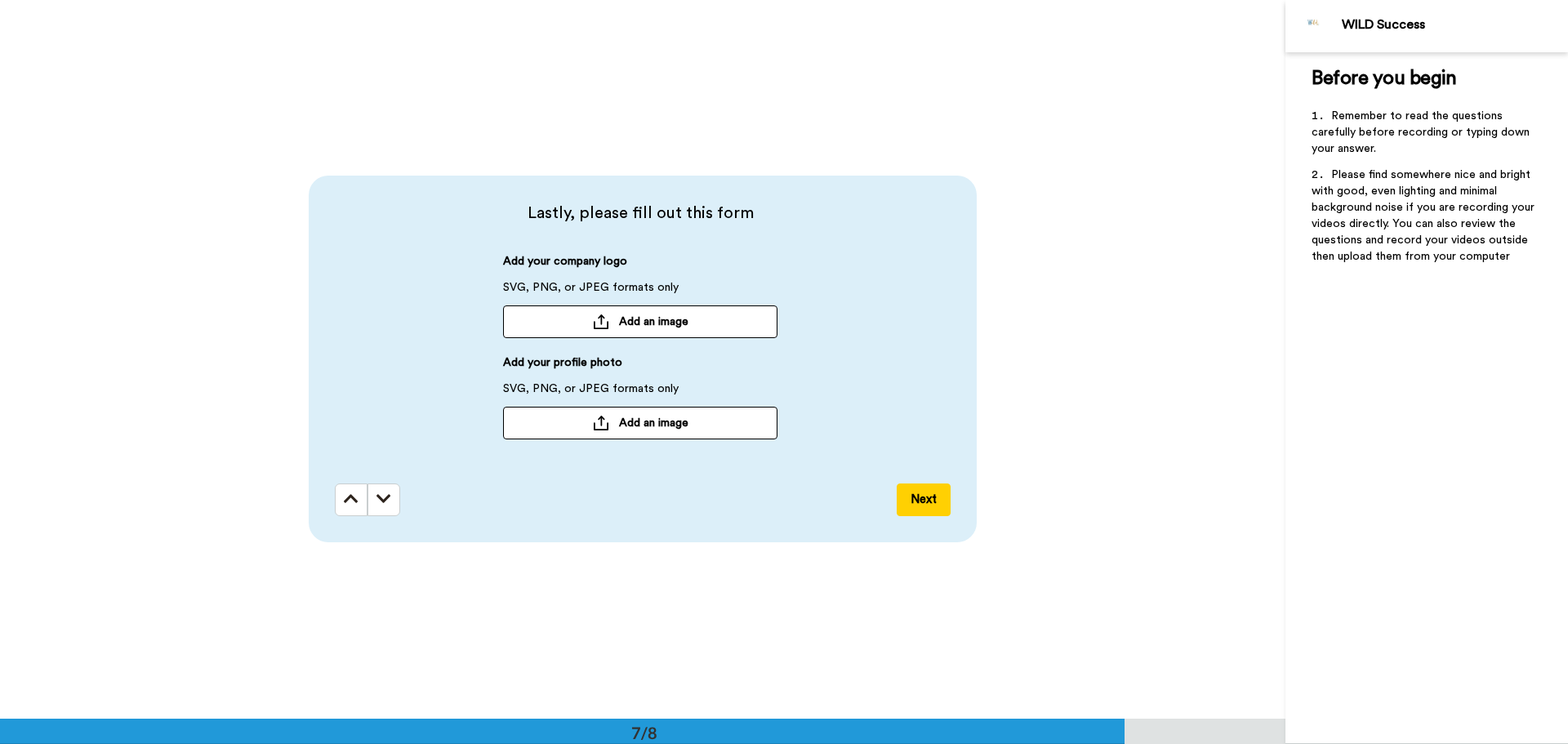
click at [673, 418] on span "Add an image" at bounding box center [653, 423] width 69 height 16
click at [924, 491] on button "Next" at bounding box center [923, 499] width 54 height 33
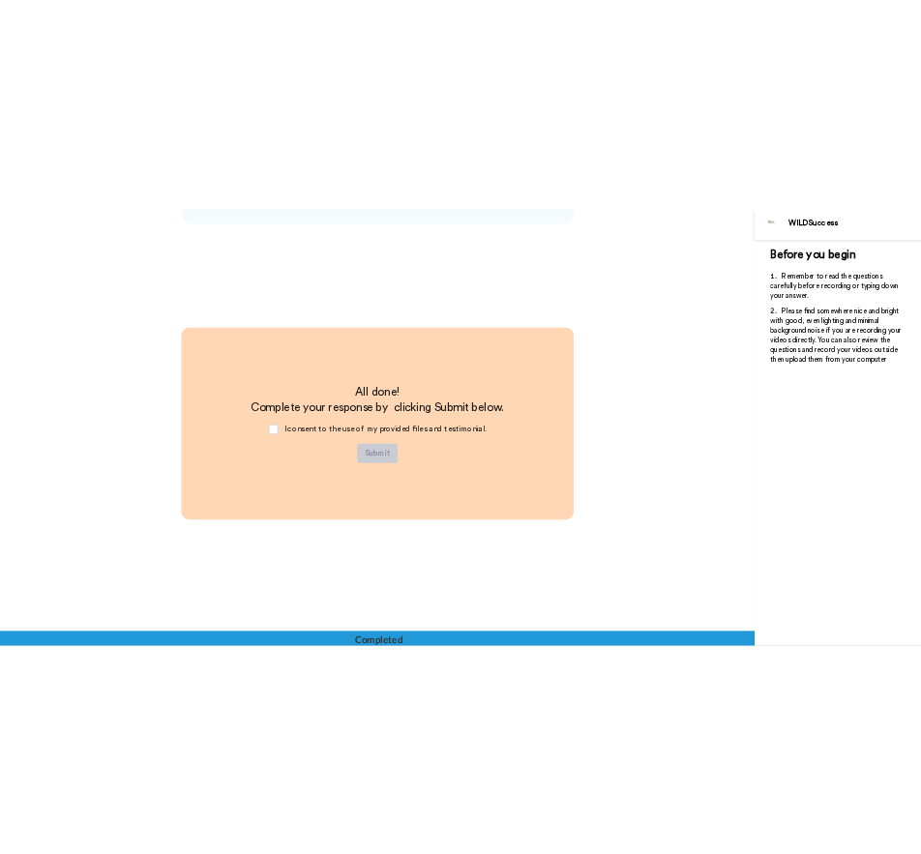
scroll to position [5729, 0]
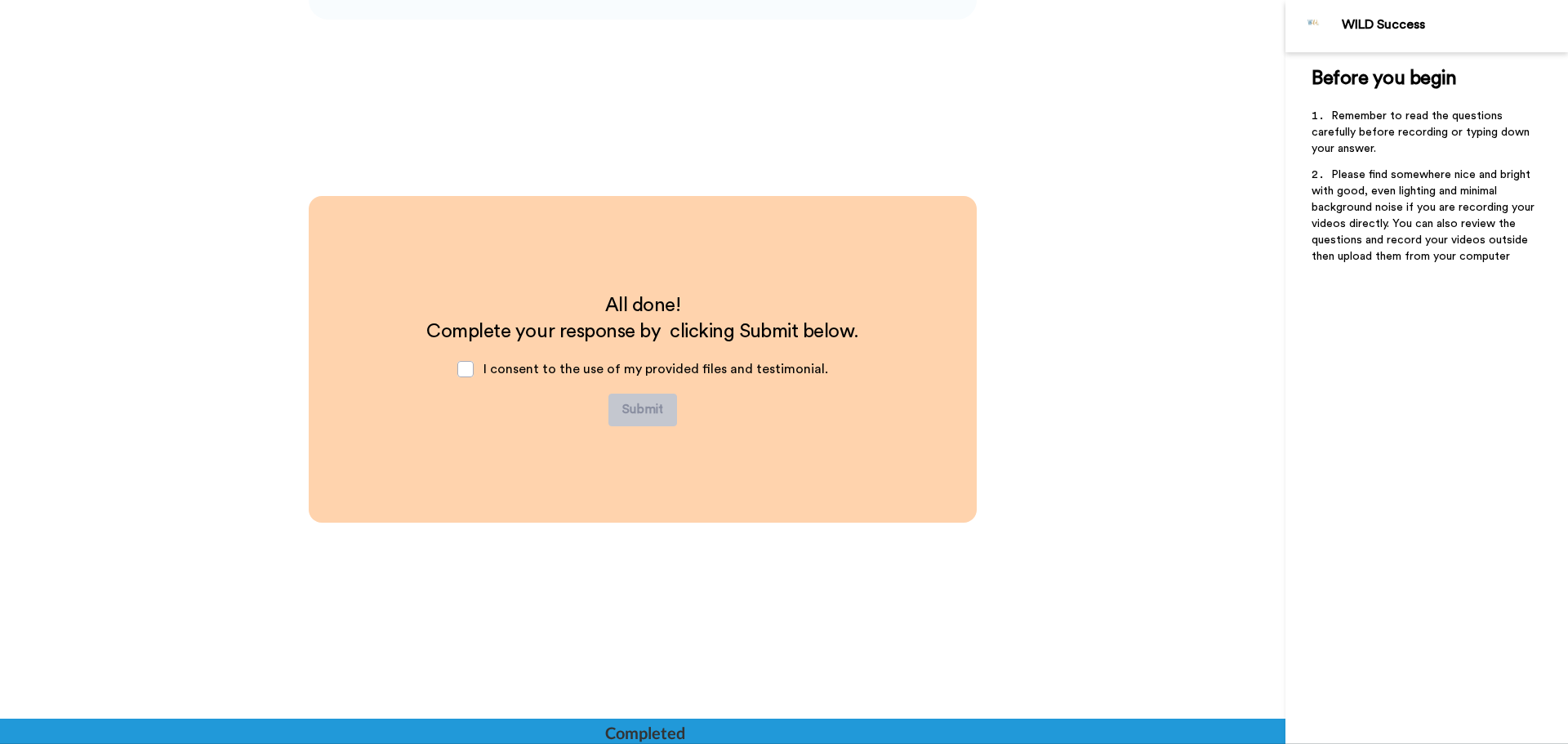
click at [542, 368] on span "I consent to the use of my provided files and testimonial." at bounding box center [656, 369] width 344 height 13
click at [468, 370] on span at bounding box center [465, 369] width 16 height 16
click at [640, 412] on button "Submit" at bounding box center [642, 409] width 68 height 33
